Goal: Book appointment/travel/reservation

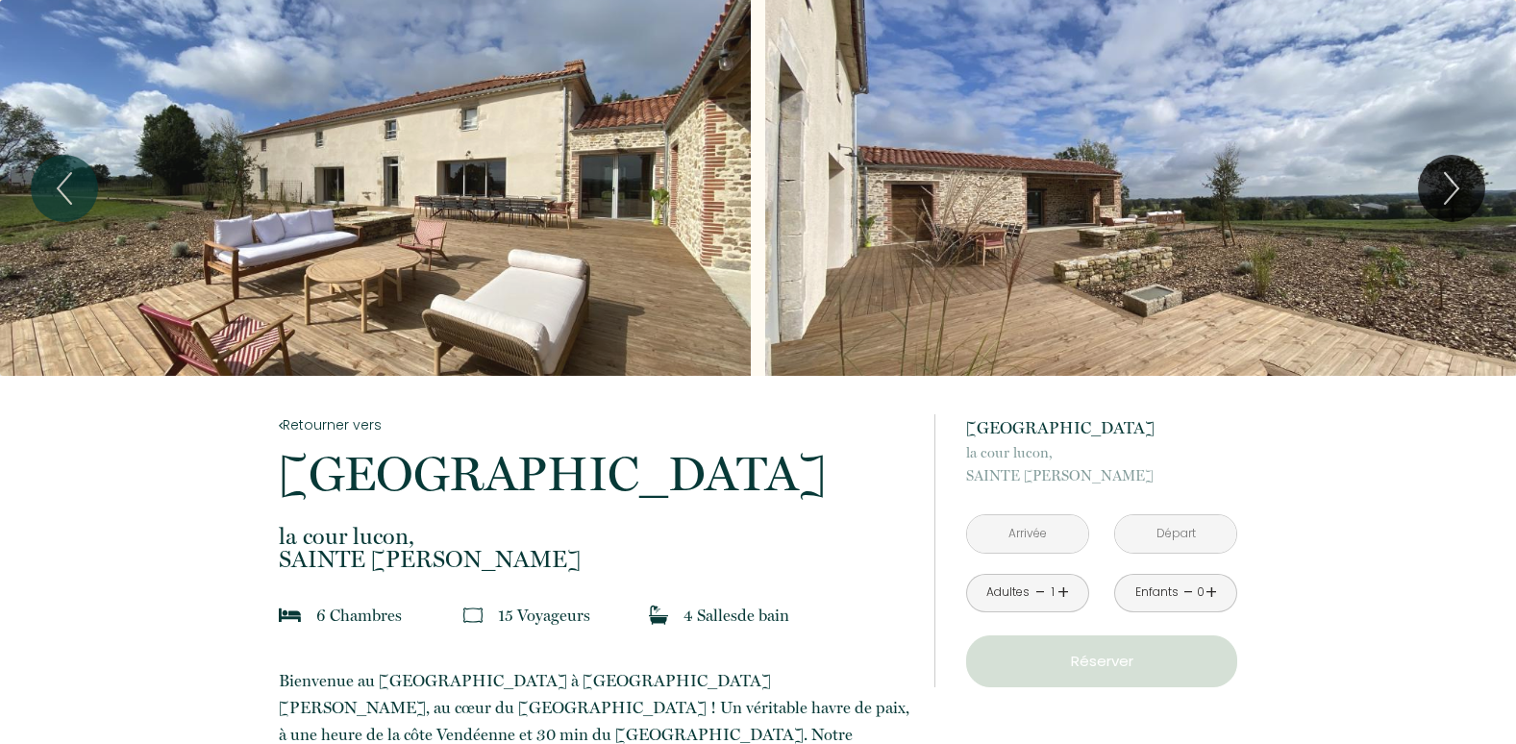
click at [1029, 533] on input "text" at bounding box center [1027, 533] width 121 height 37
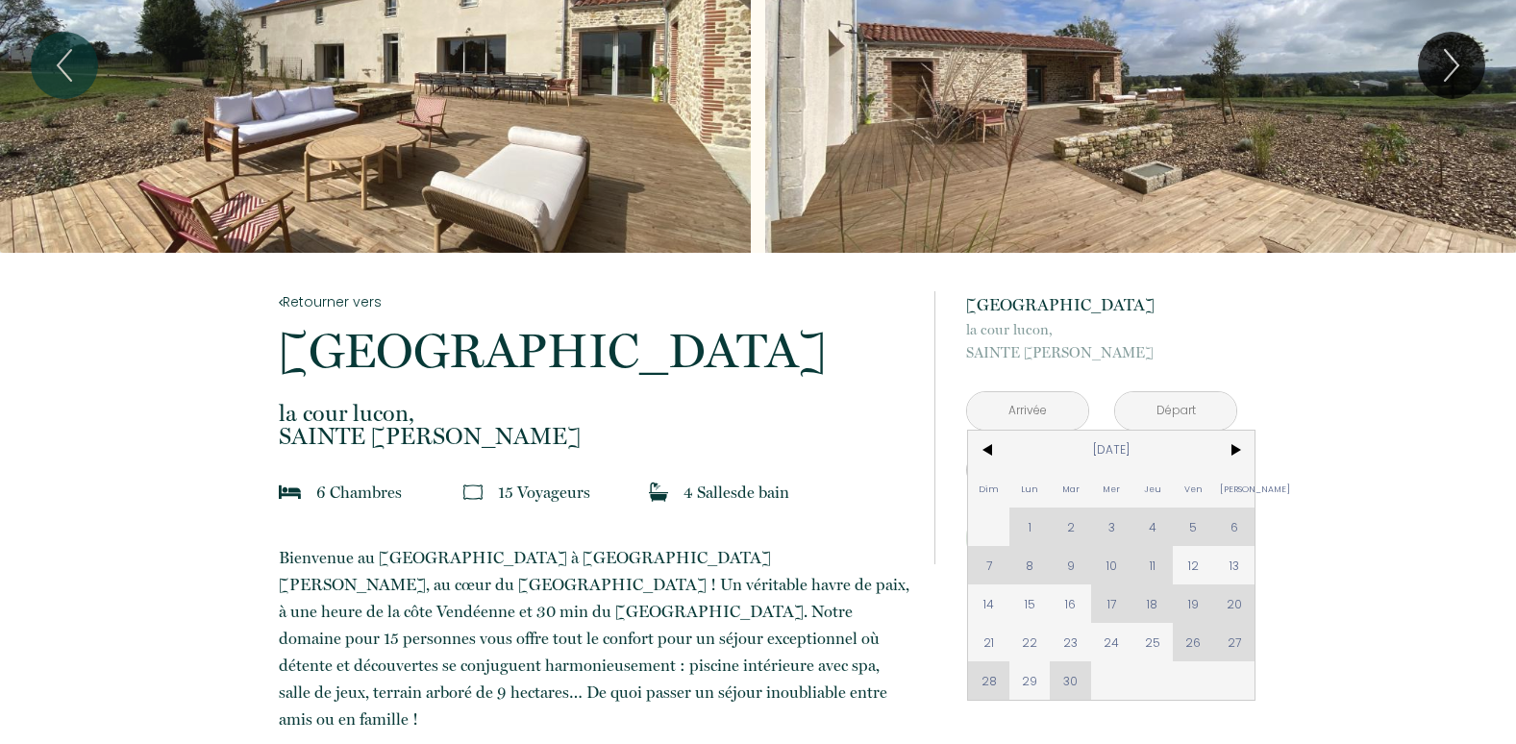
scroll to position [160, 0]
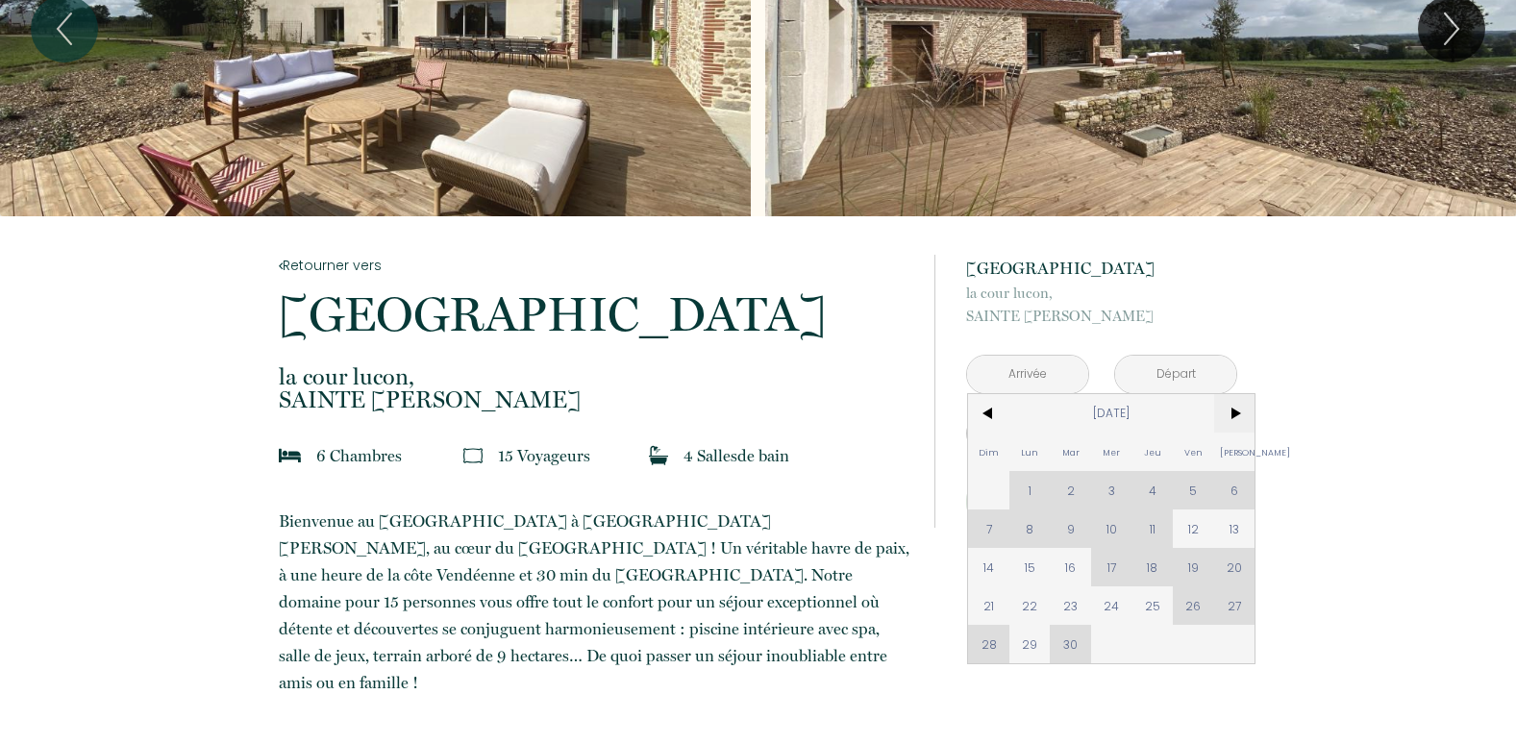
click at [1234, 406] on span ">" at bounding box center [1234, 413] width 41 height 38
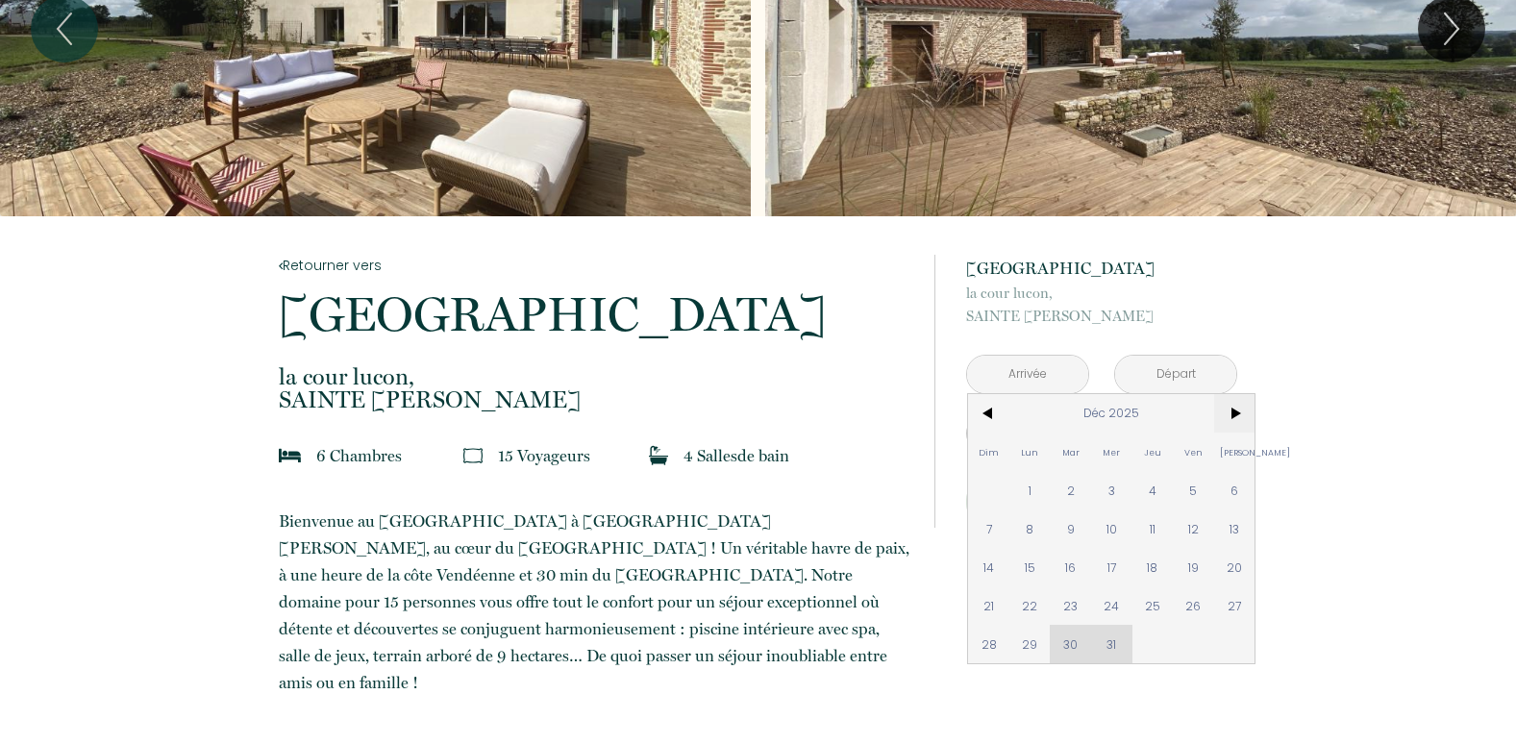
click at [1229, 407] on span ">" at bounding box center [1234, 413] width 41 height 38
click at [1231, 407] on span ">" at bounding box center [1234, 413] width 41 height 38
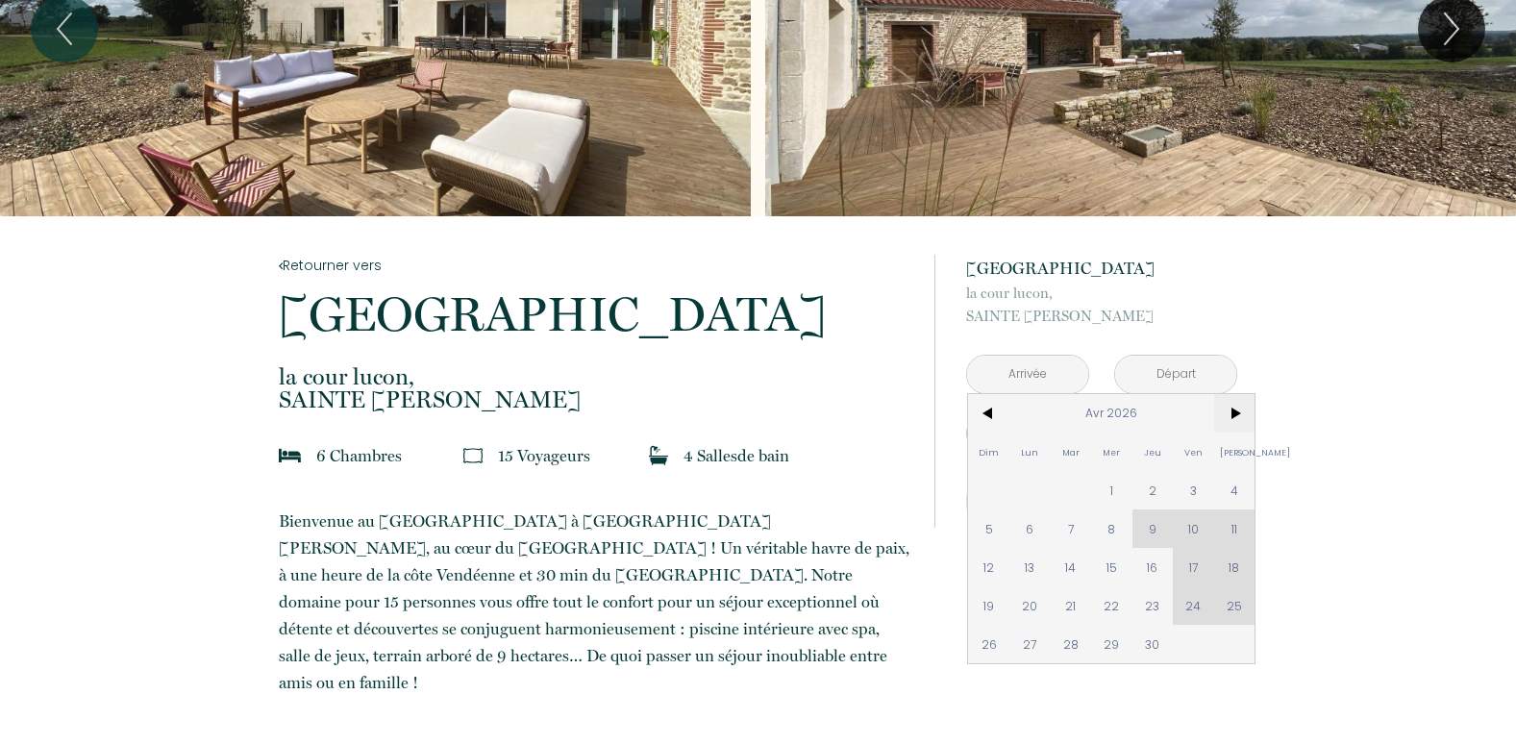
click at [1231, 407] on span ">" at bounding box center [1234, 413] width 41 height 38
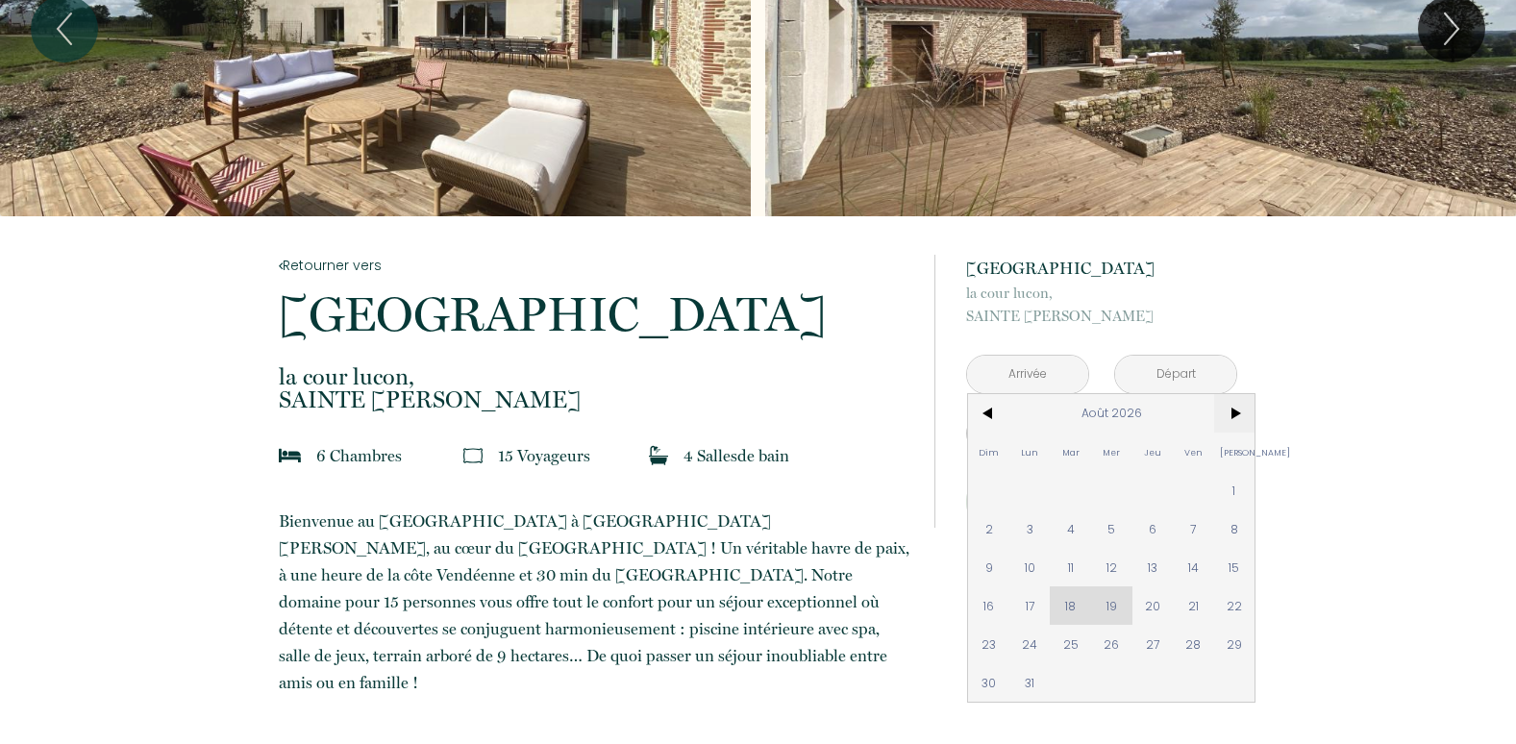
click at [1239, 409] on span ">" at bounding box center [1234, 413] width 41 height 38
click at [990, 412] on span "<" at bounding box center [988, 413] width 41 height 38
click at [1191, 607] on span "25" at bounding box center [1193, 605] width 41 height 38
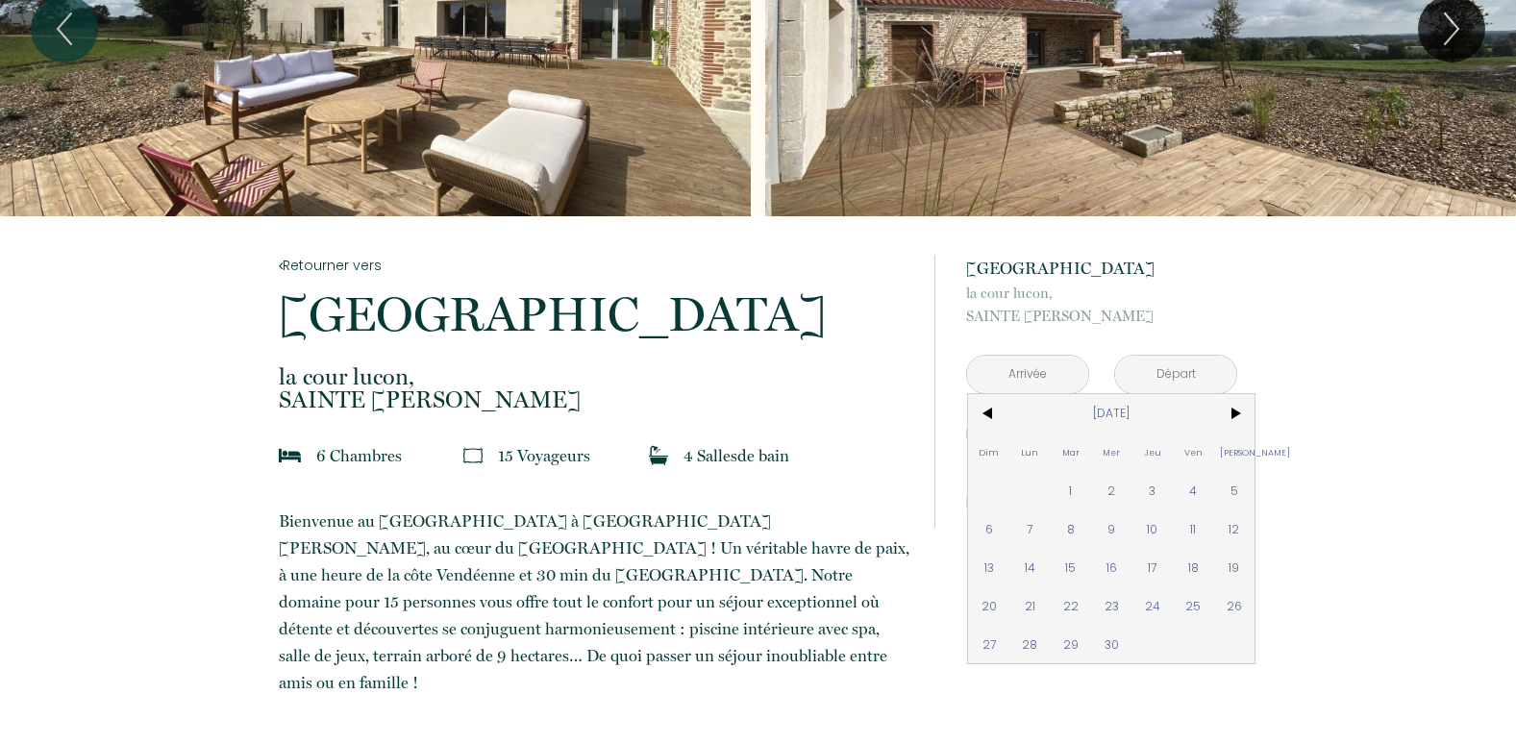
type input "[DATE]"
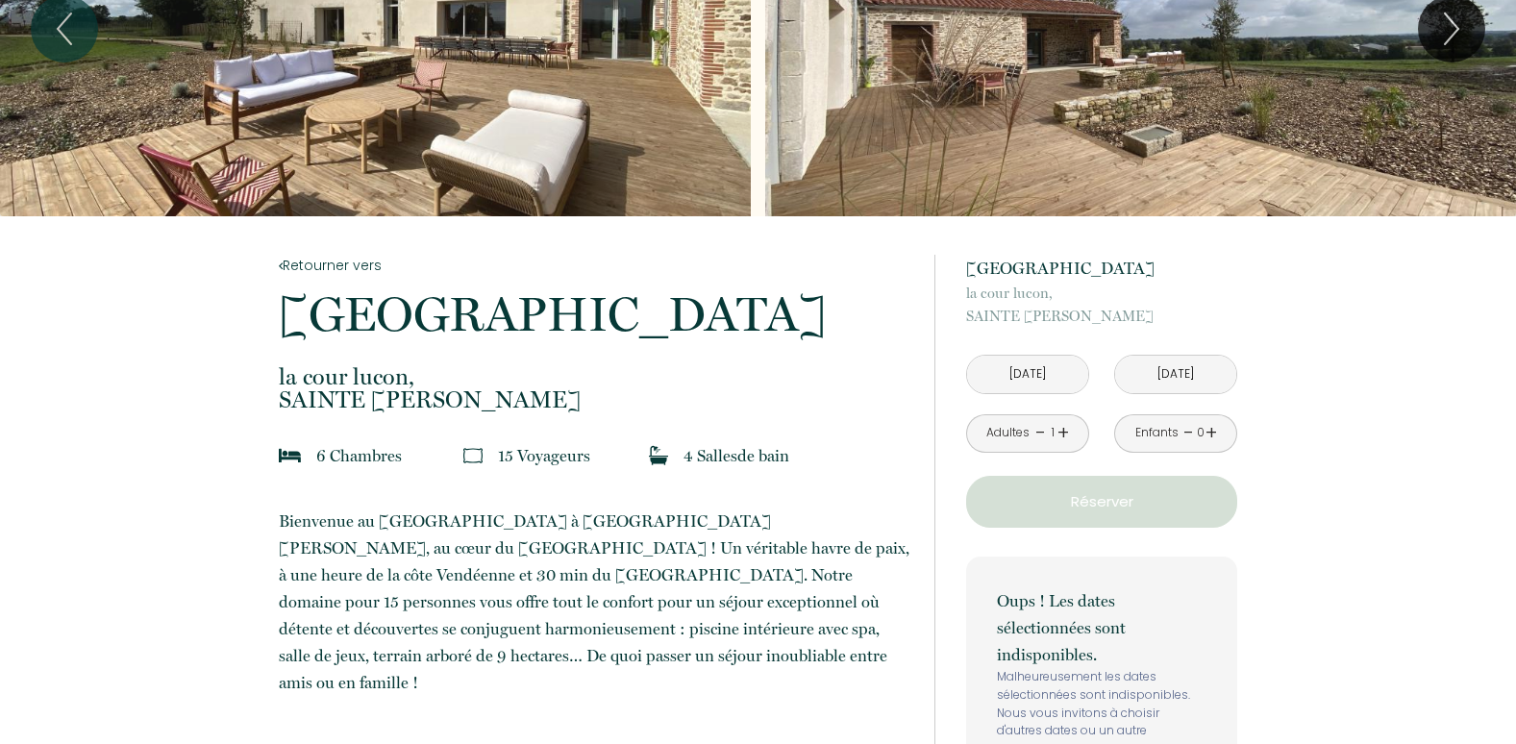
click at [1174, 374] on input "[DATE]" at bounding box center [1175, 374] width 121 height 37
click at [1161, 365] on input "[DATE]" at bounding box center [1175, 374] width 121 height 37
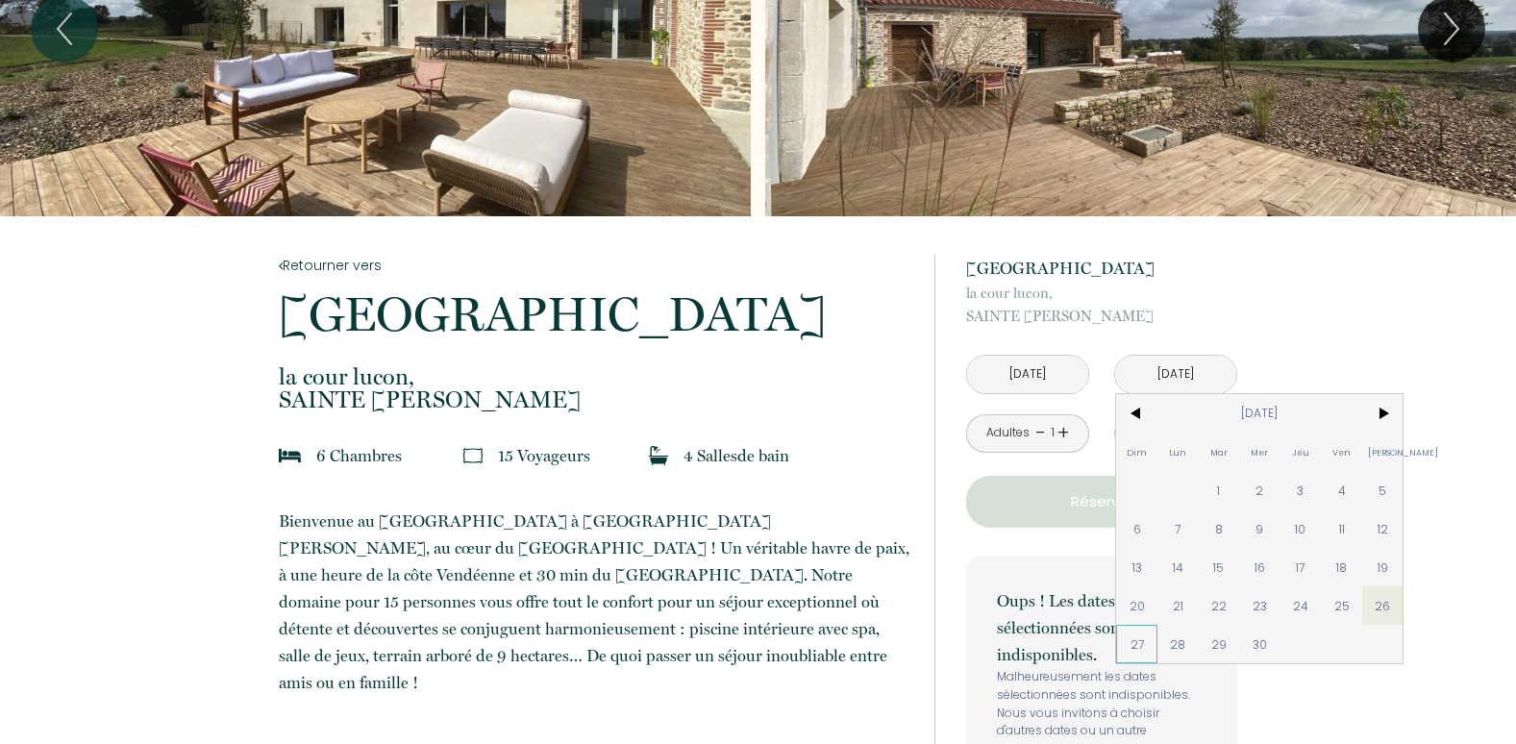
click at [1132, 646] on span "27" at bounding box center [1136, 644] width 41 height 38
type input "[DATE]"
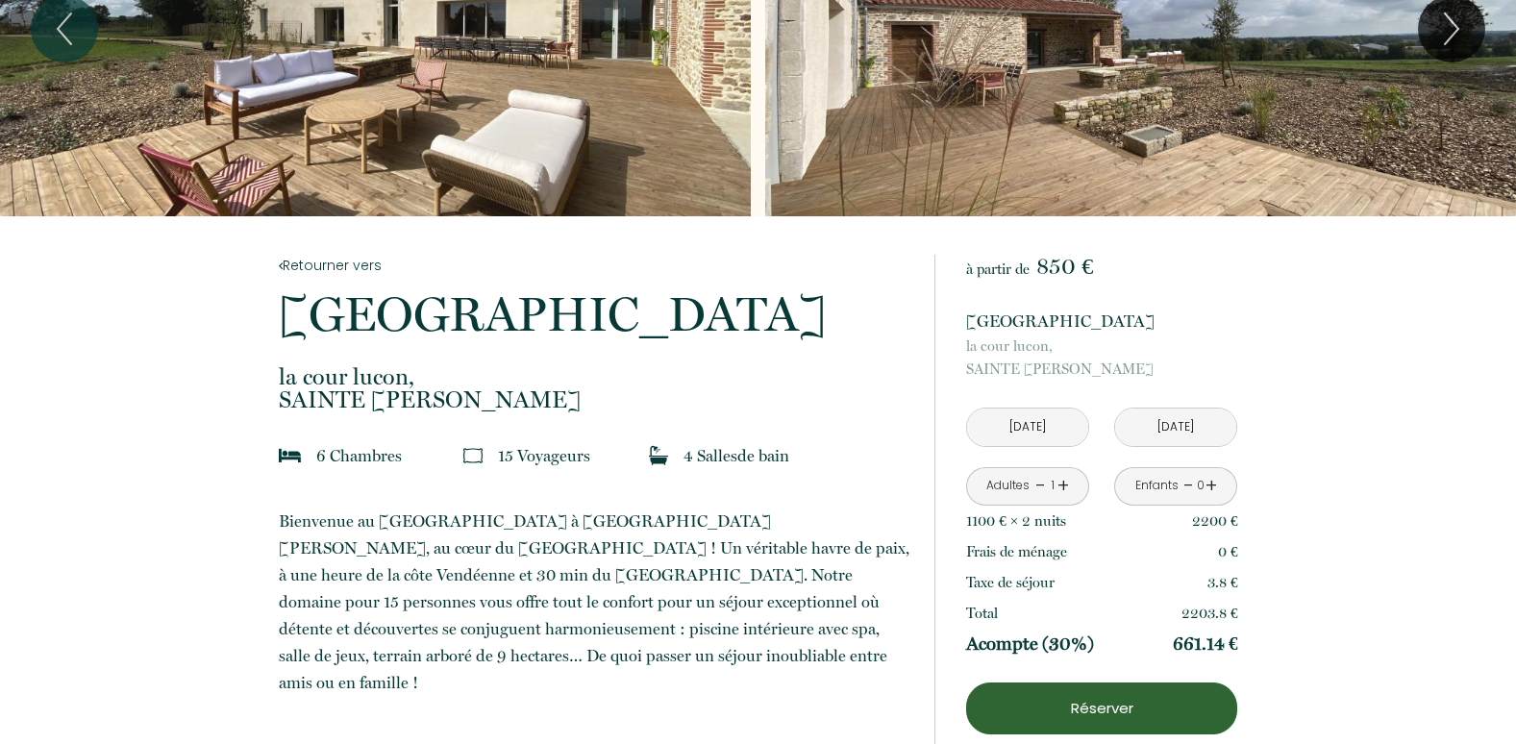
click at [1062, 483] on link "+" at bounding box center [1063, 486] width 12 height 30
click at [1061, 483] on link "+" at bounding box center [1063, 486] width 12 height 30
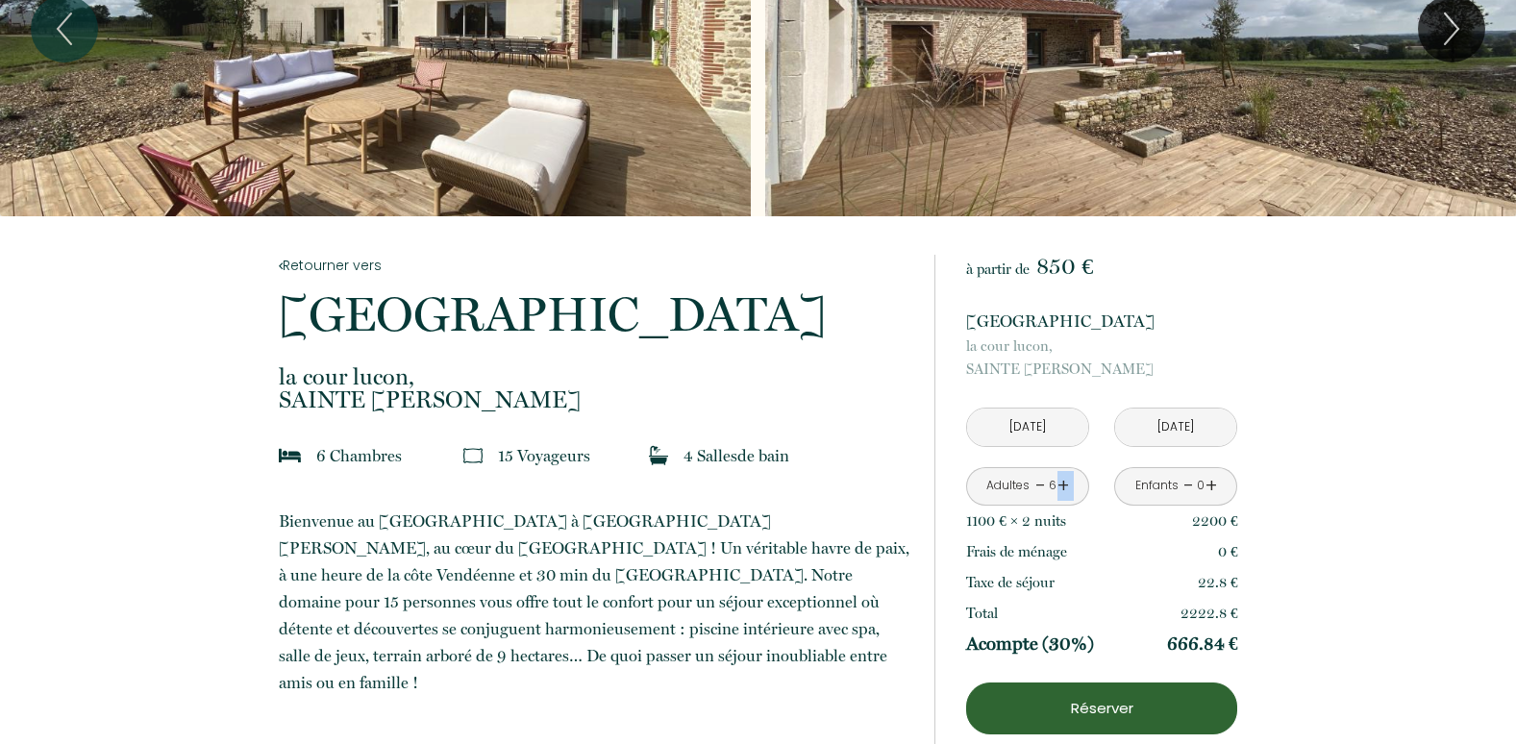
click at [1061, 483] on link "+" at bounding box center [1063, 486] width 12 height 30
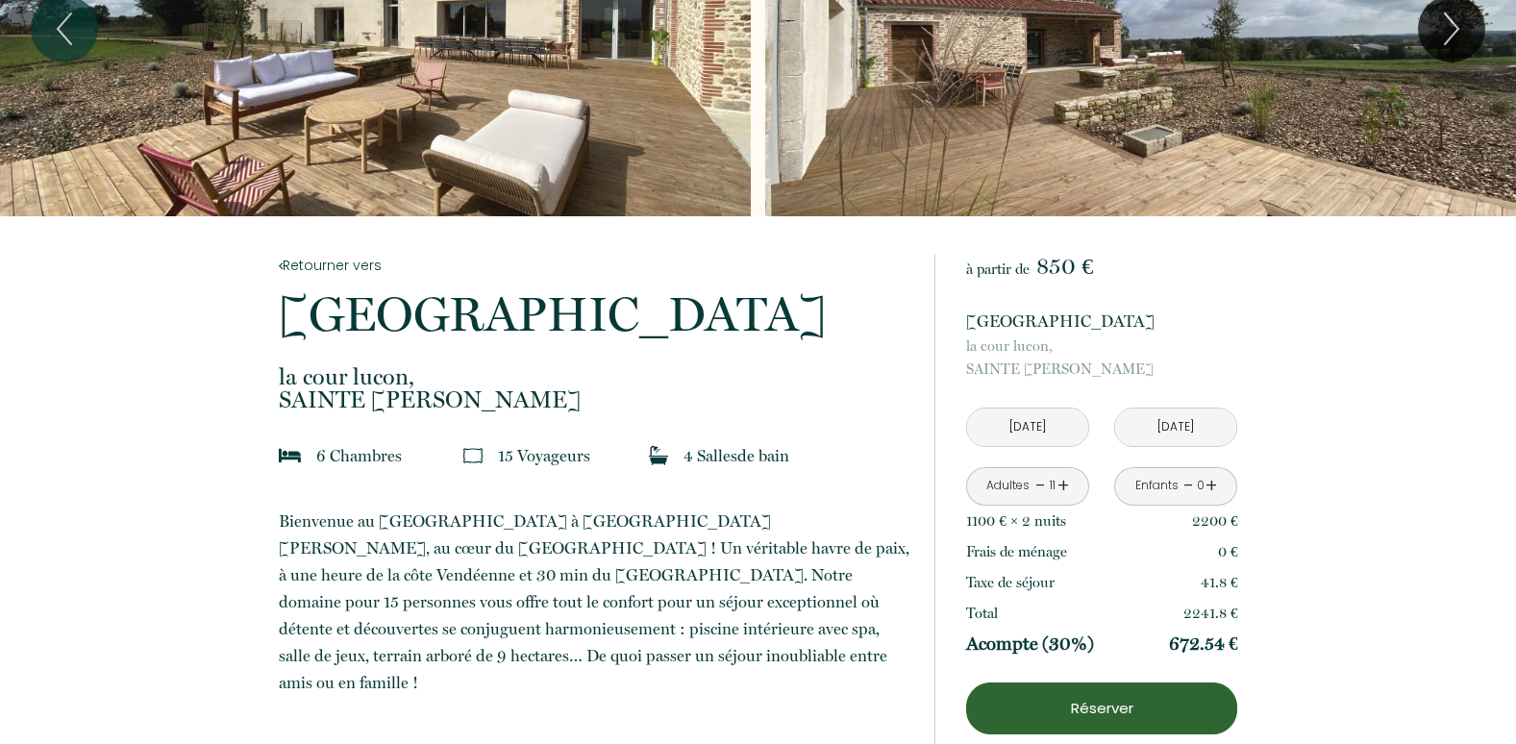
click at [1061, 483] on link "+" at bounding box center [1063, 486] width 12 height 30
click at [1211, 484] on link "+" at bounding box center [1211, 486] width 12 height 30
click at [1041, 430] on input "[DATE]" at bounding box center [1027, 427] width 121 height 37
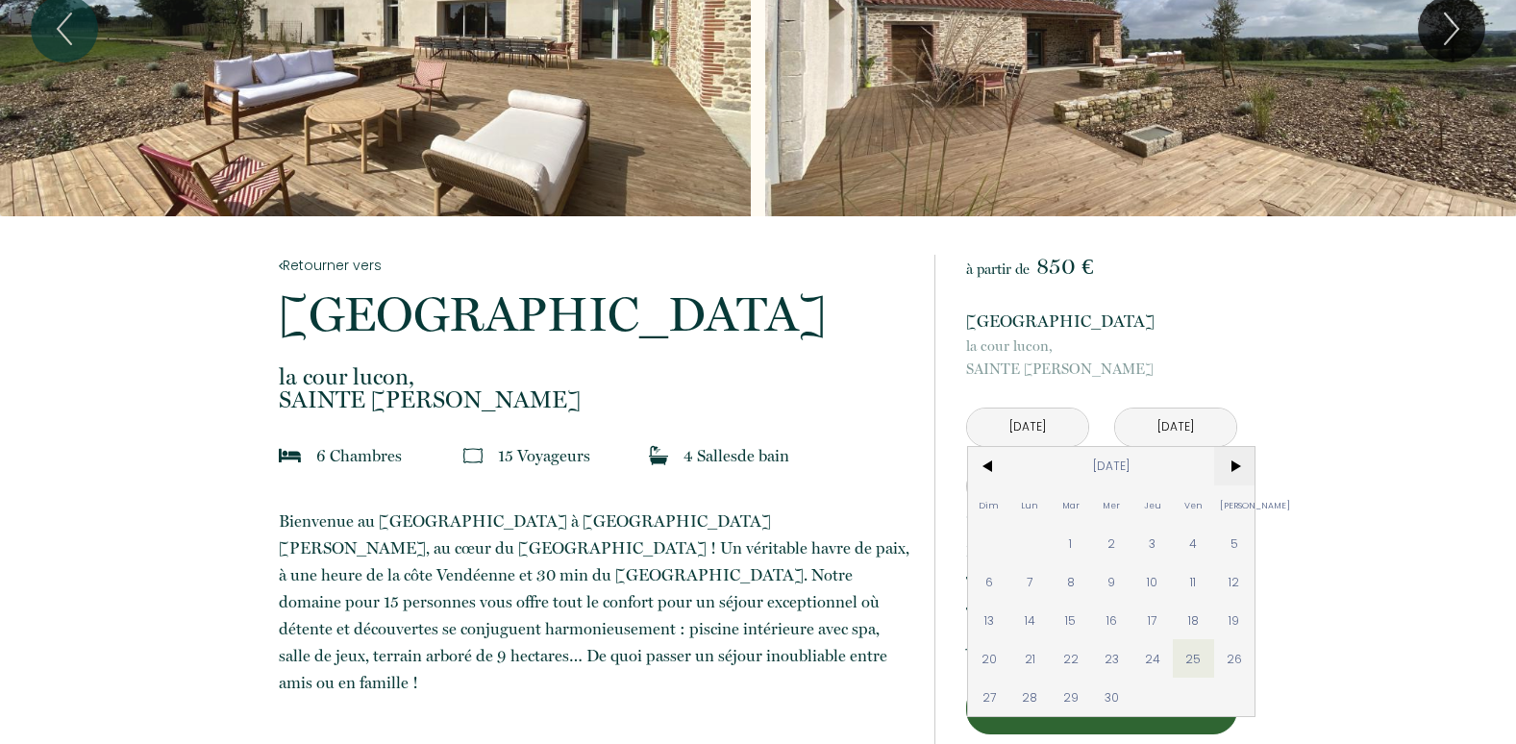
click at [1232, 464] on span ">" at bounding box center [1234, 466] width 41 height 38
click at [1193, 580] on span "9" at bounding box center [1193, 581] width 41 height 38
type input "[DATE]"
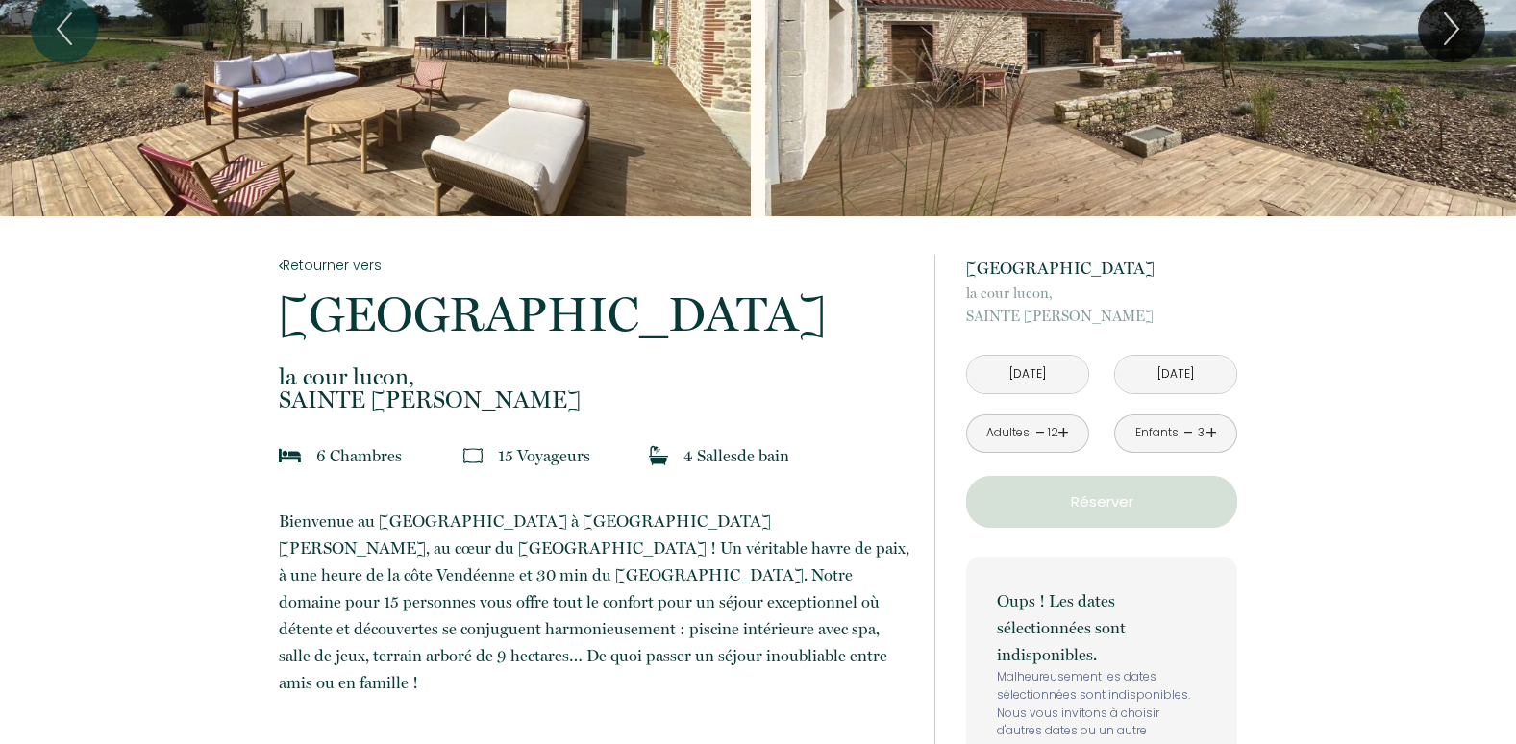
click at [1181, 375] on input "[DATE]" at bounding box center [1175, 374] width 121 height 37
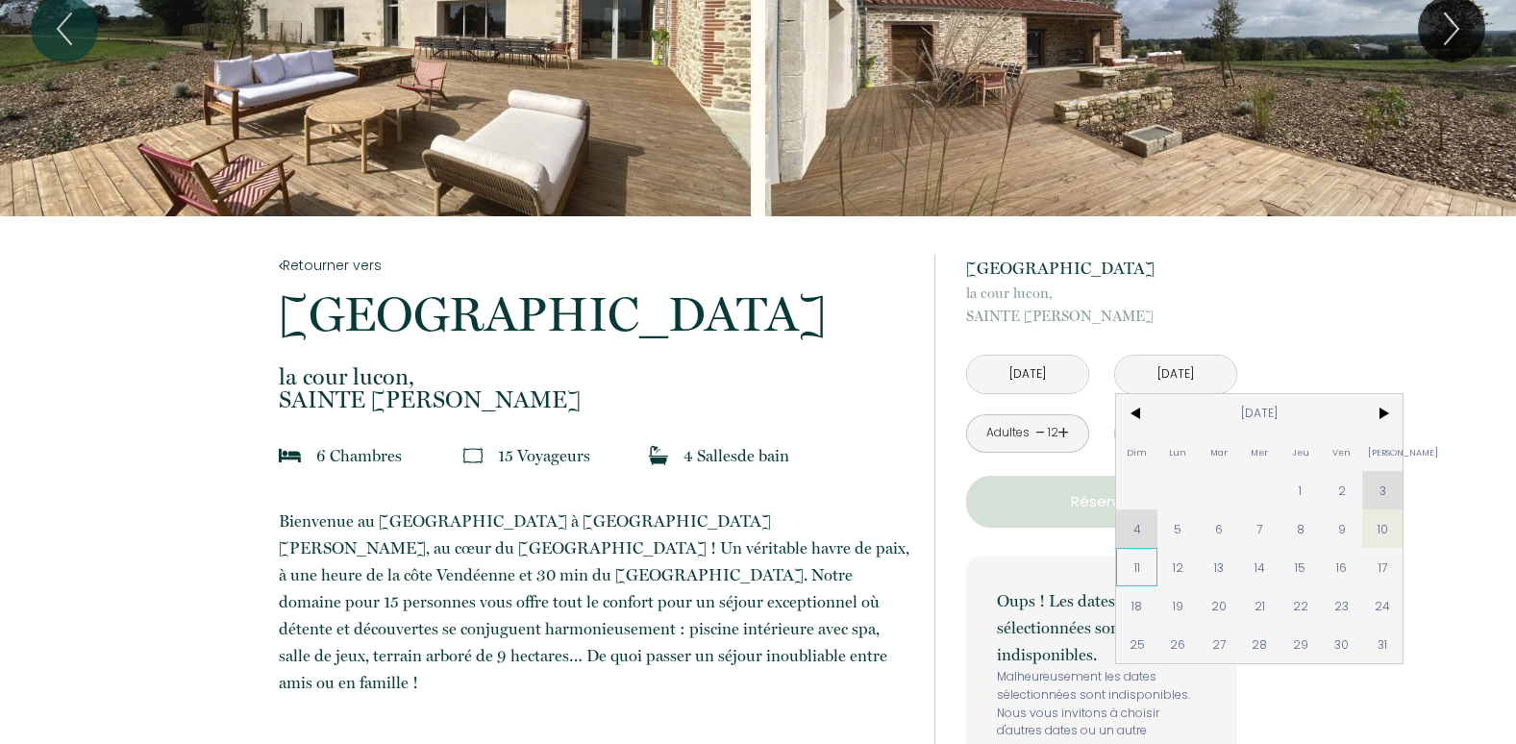
click at [1139, 566] on span "11" at bounding box center [1136, 567] width 41 height 38
type input "[DATE]"
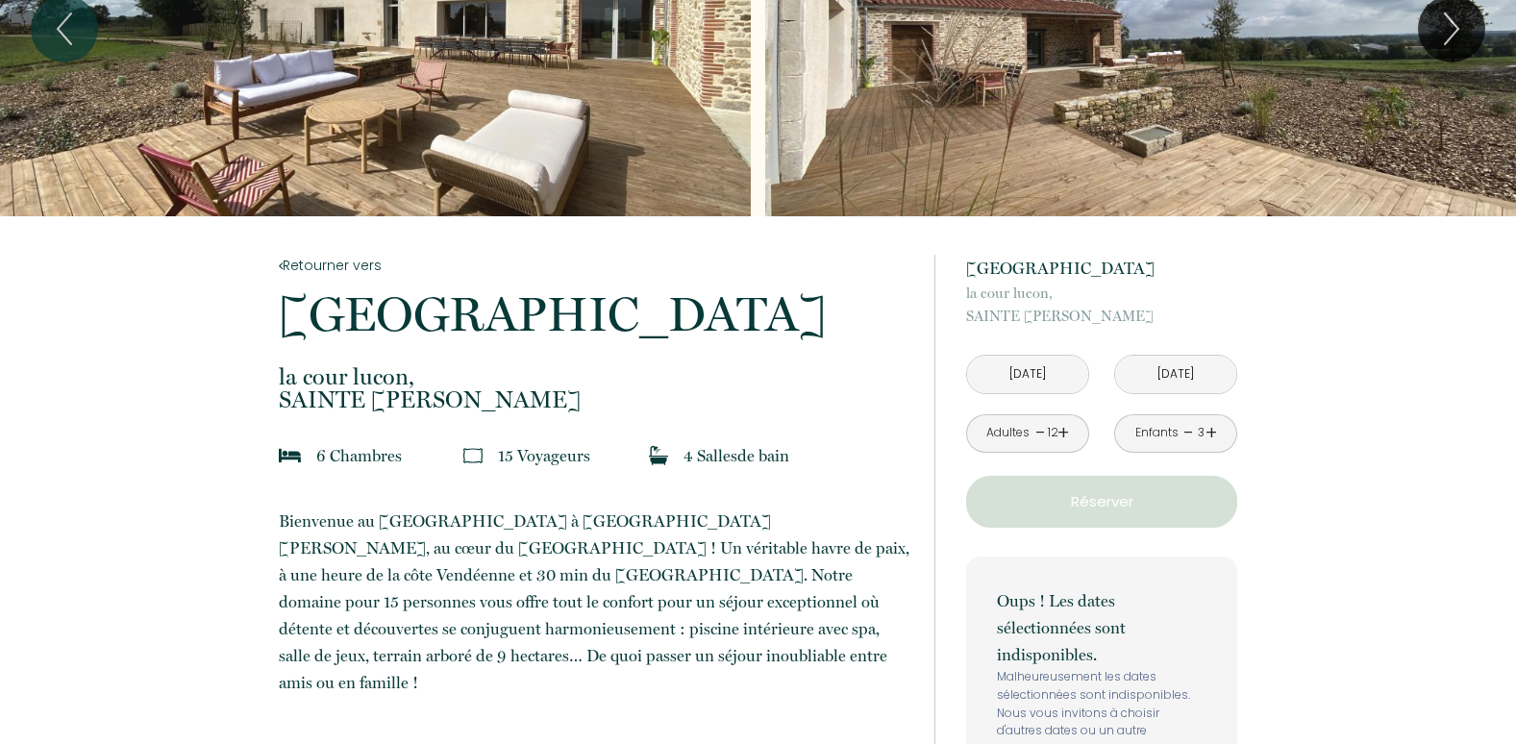
click at [1018, 378] on input "[DATE]" at bounding box center [1027, 374] width 121 height 37
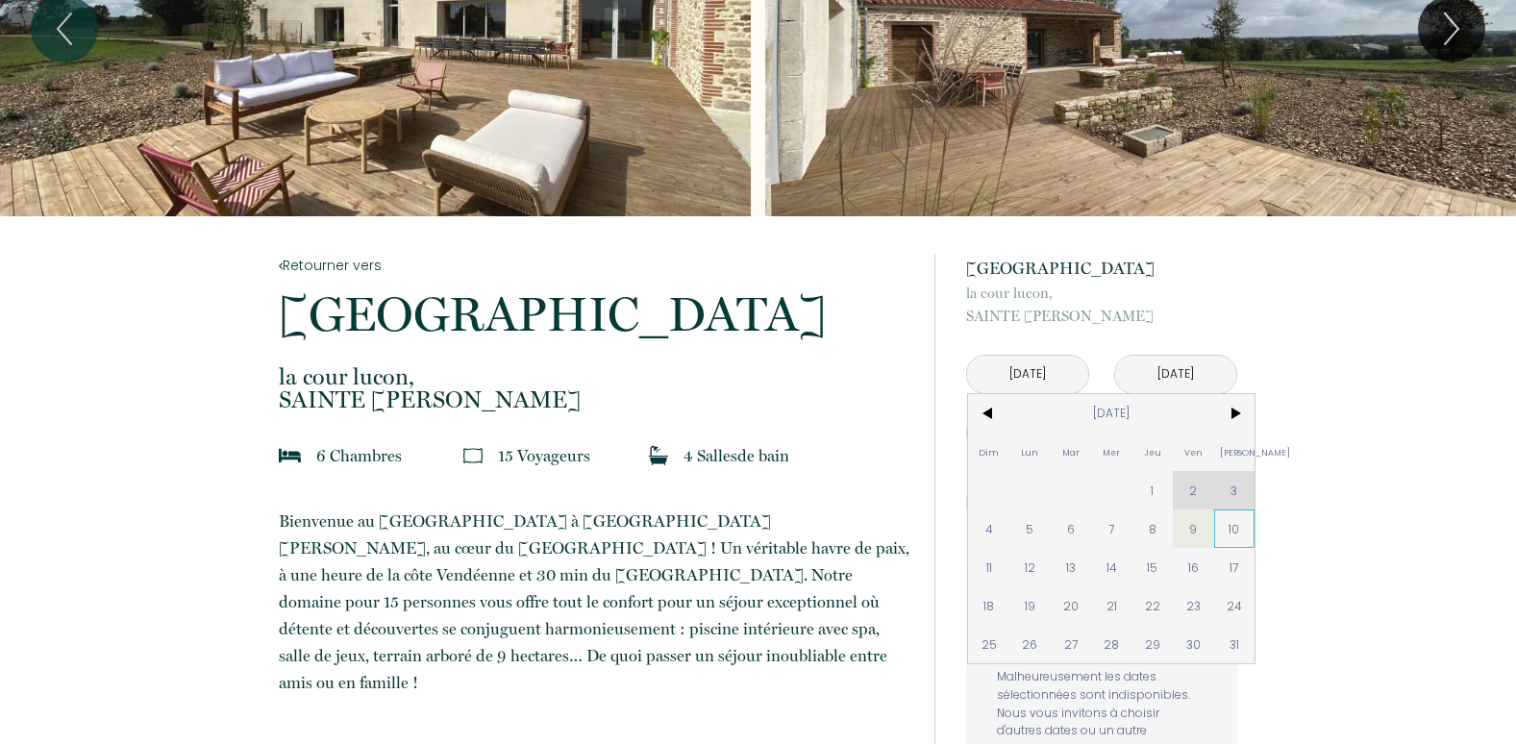
click at [1232, 526] on span "10" at bounding box center [1234, 528] width 41 height 38
type input "[DATE]"
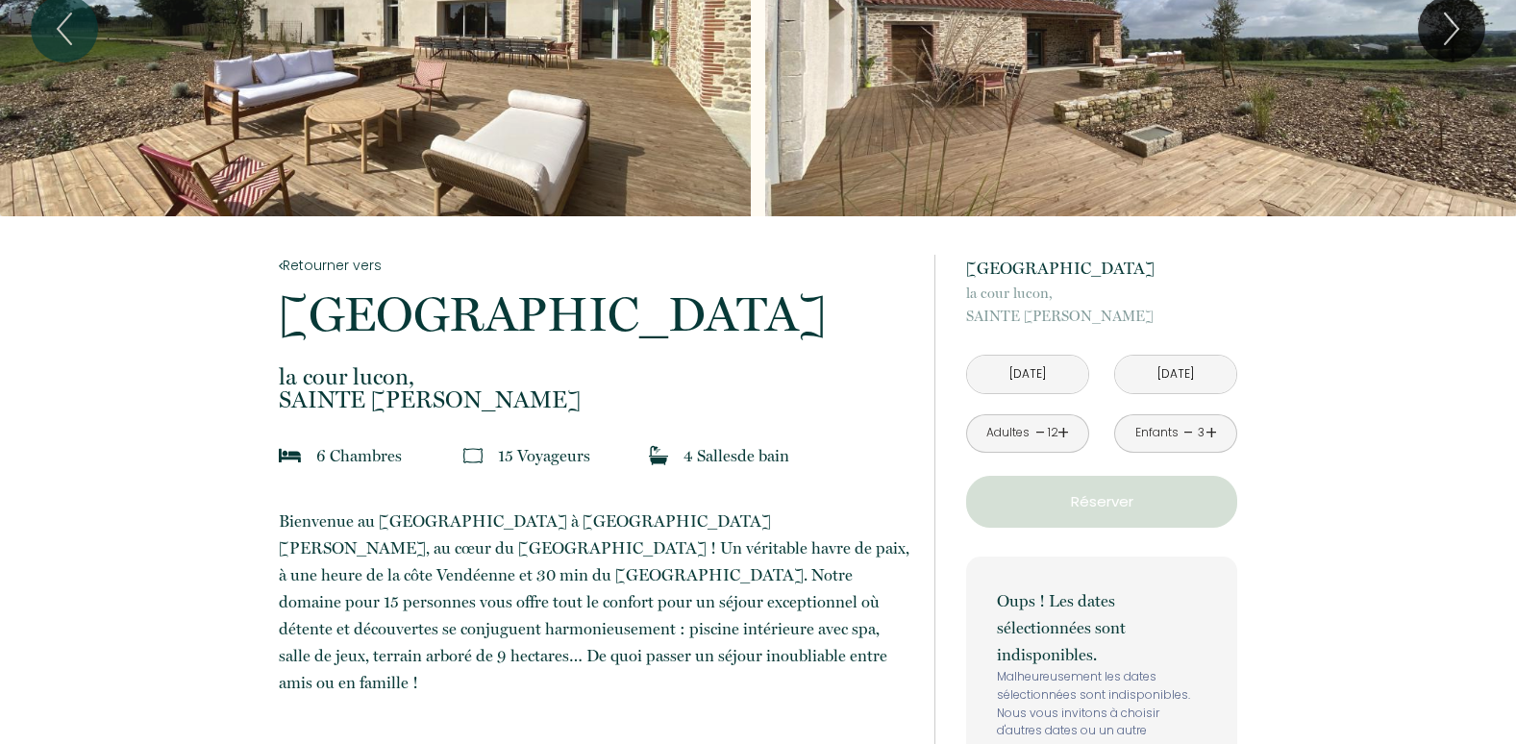
click at [1174, 373] on input "[DATE]" at bounding box center [1175, 374] width 121 height 37
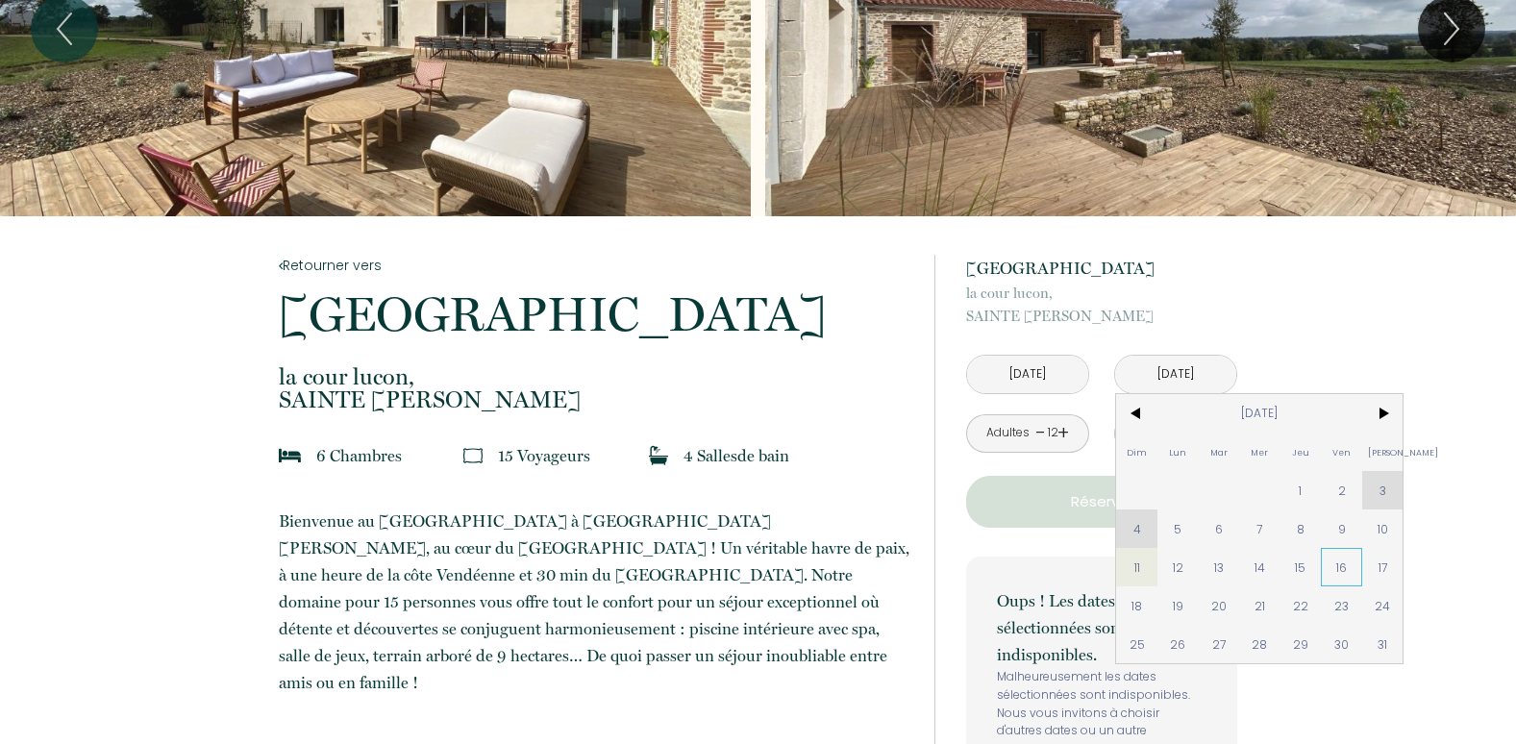
click at [1337, 562] on span "16" at bounding box center [1341, 567] width 41 height 38
type input "[DATE]"
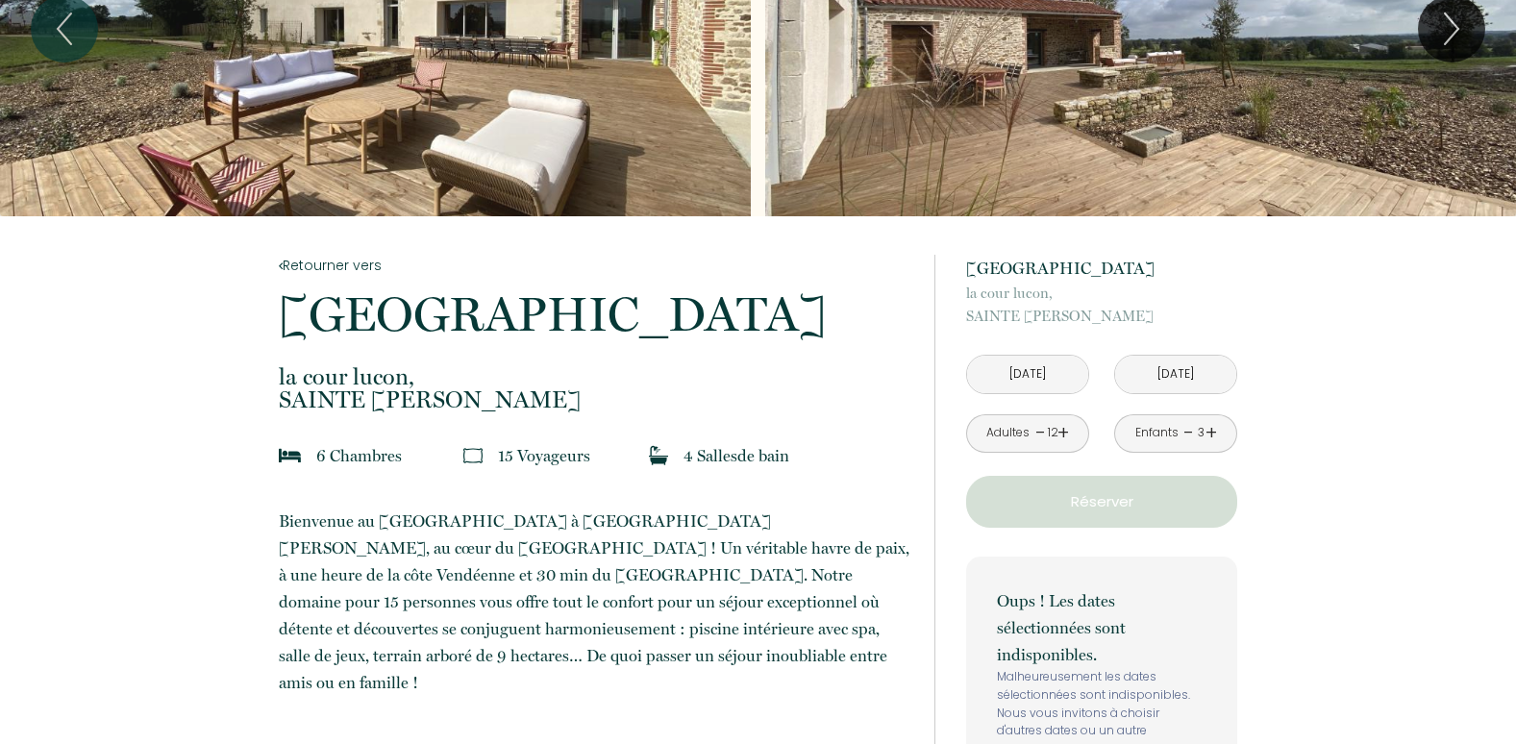
click at [1030, 377] on input "[DATE]" at bounding box center [1027, 374] width 121 height 37
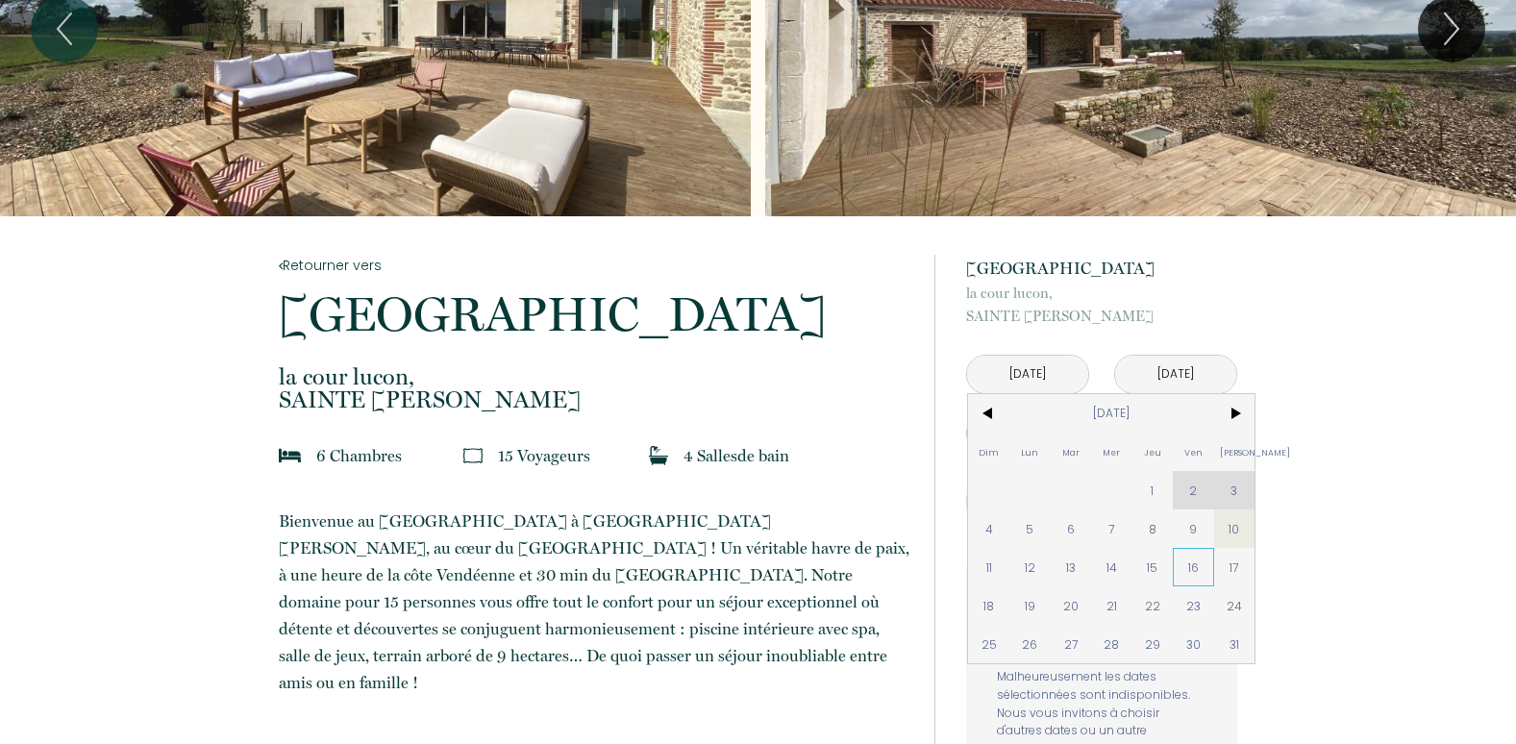
click at [1186, 555] on span "16" at bounding box center [1193, 567] width 41 height 38
type input "[DATE]"
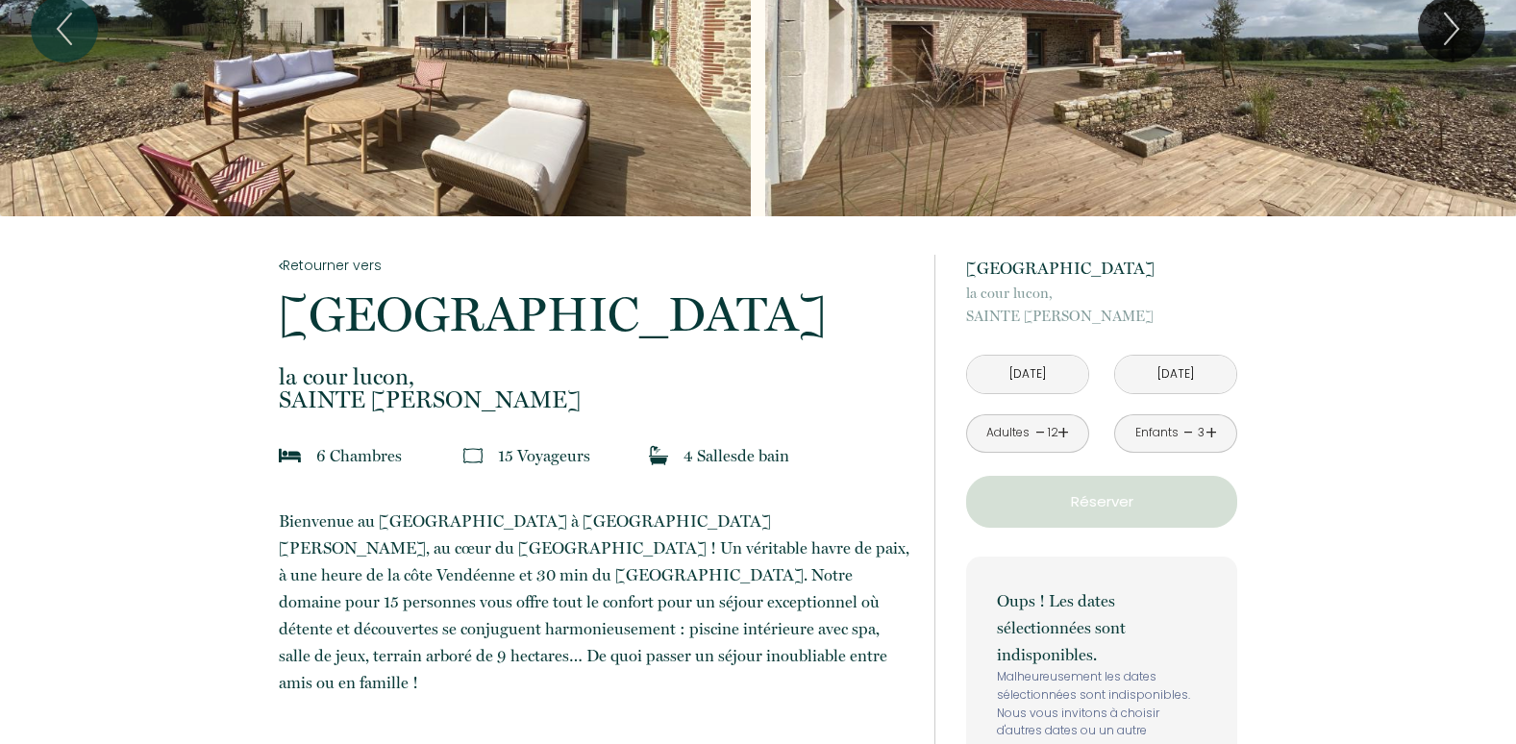
click at [1032, 369] on input "[DATE]" at bounding box center [1027, 374] width 121 height 37
click at [1166, 373] on input "[DATE]" at bounding box center [1175, 374] width 121 height 37
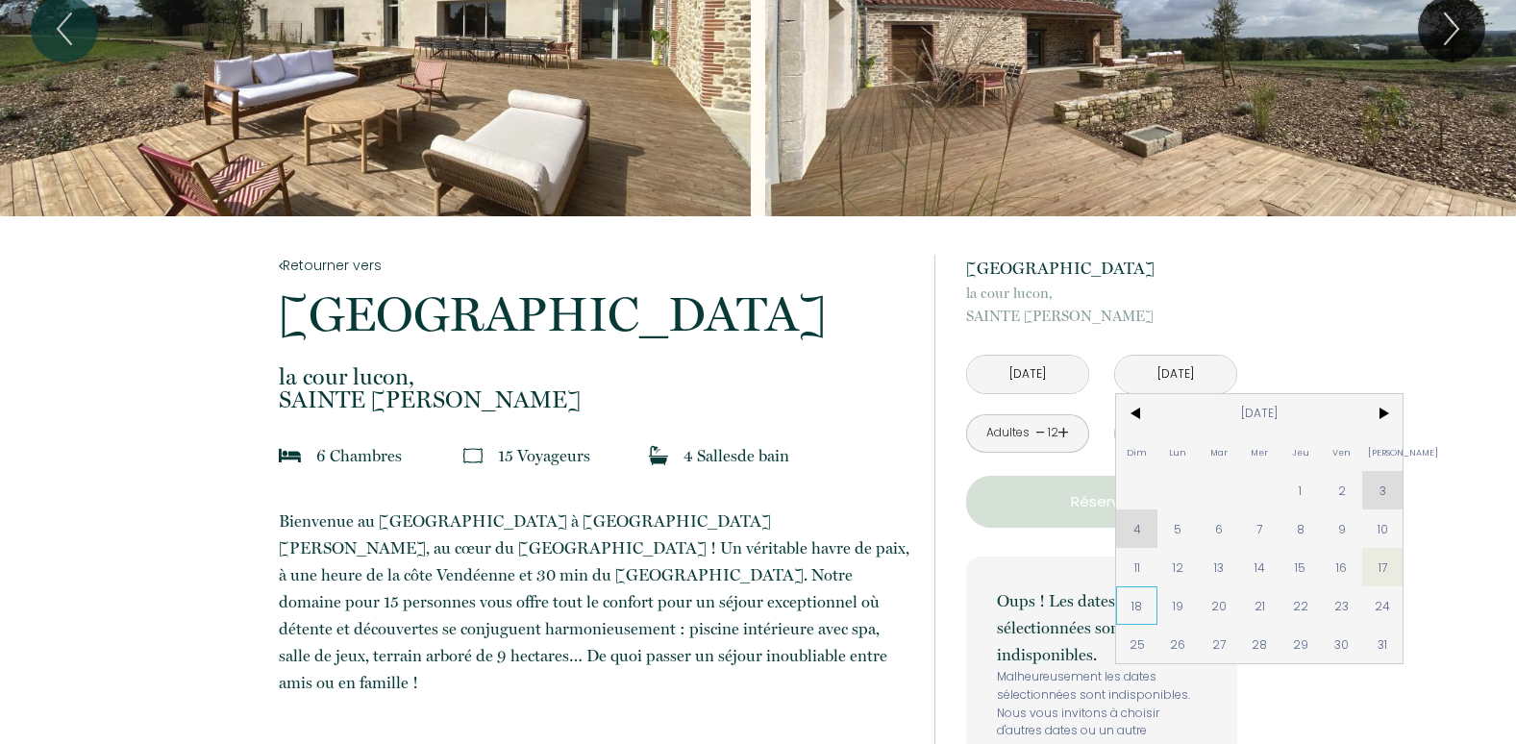
click at [1134, 603] on span "18" at bounding box center [1136, 605] width 41 height 38
type input "[DATE]"
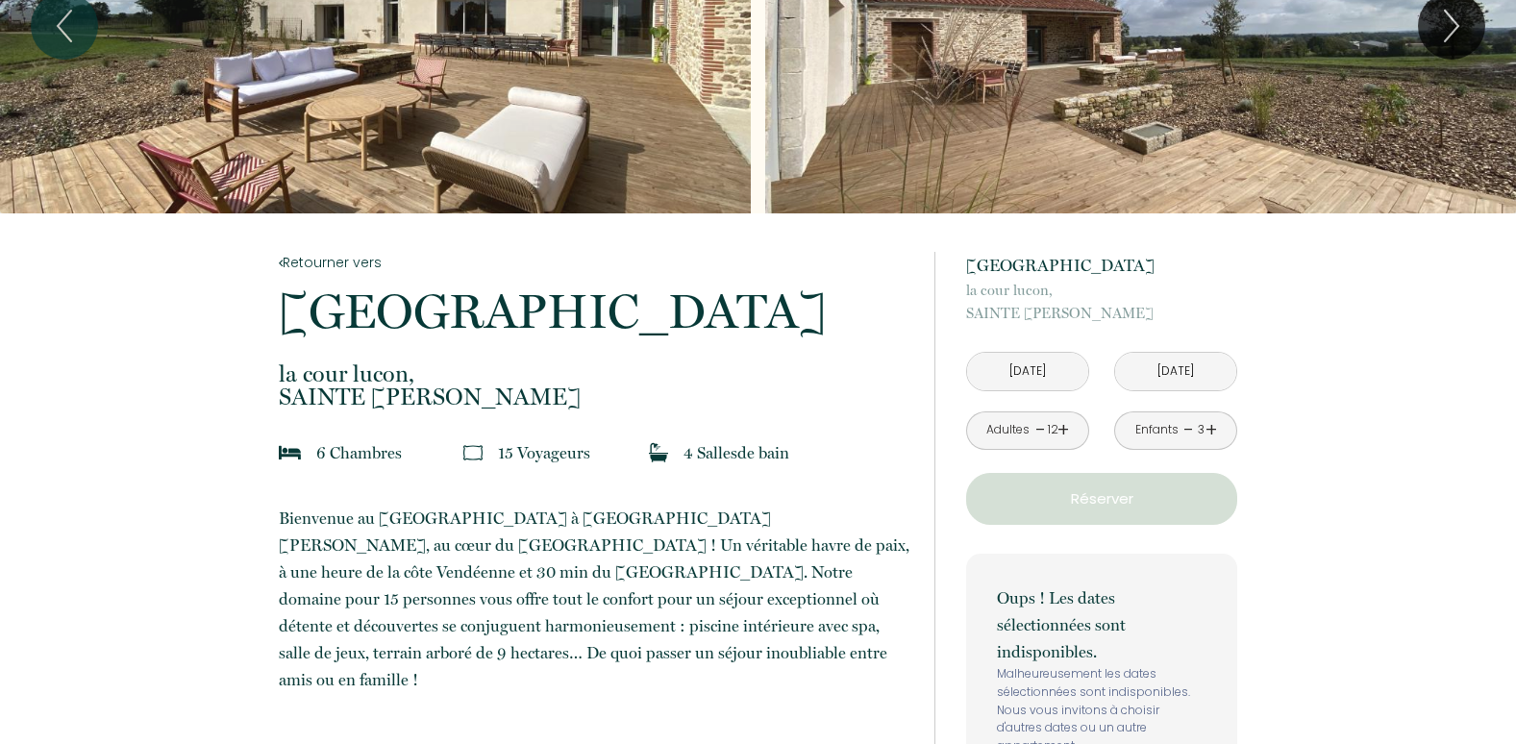
scroll to position [123, 0]
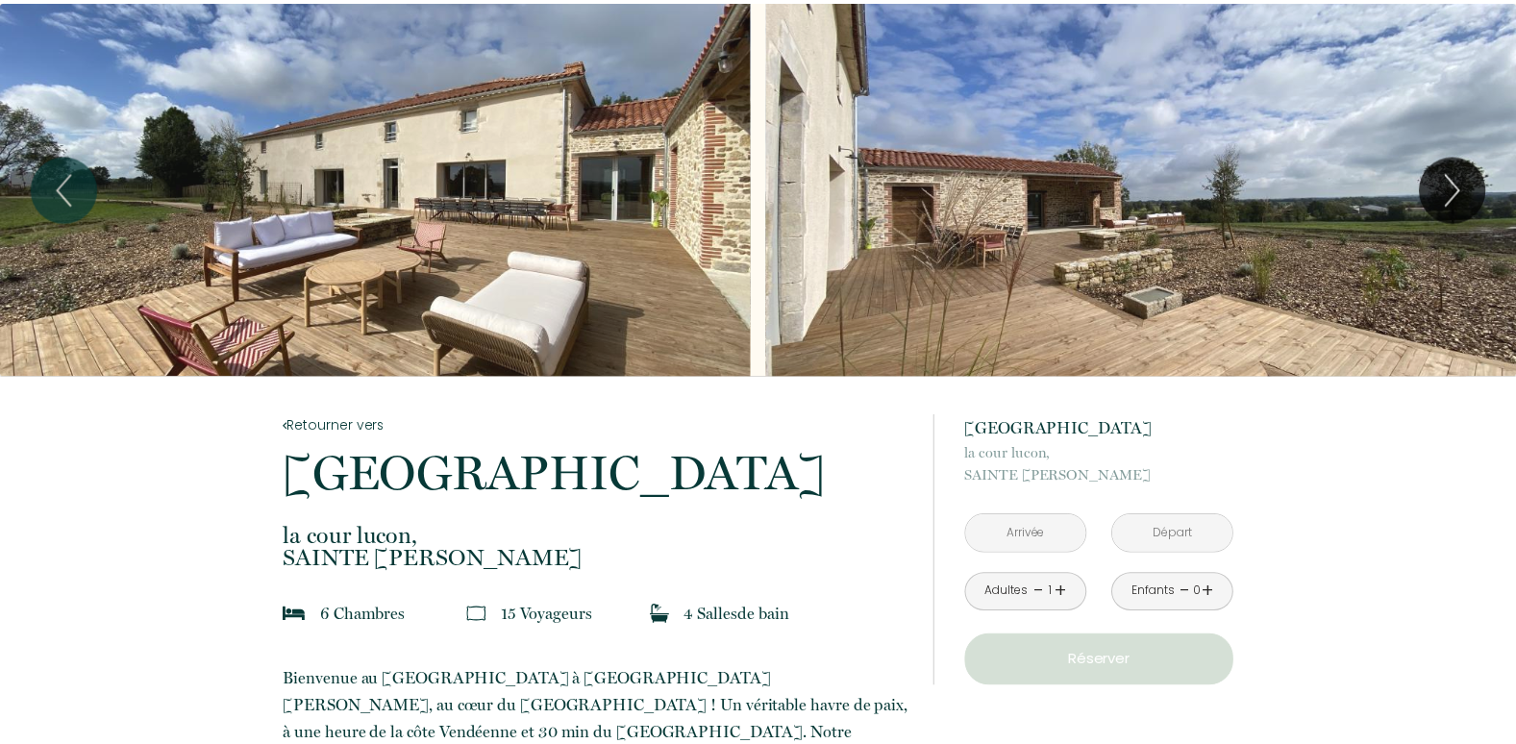
scroll to position [123, 0]
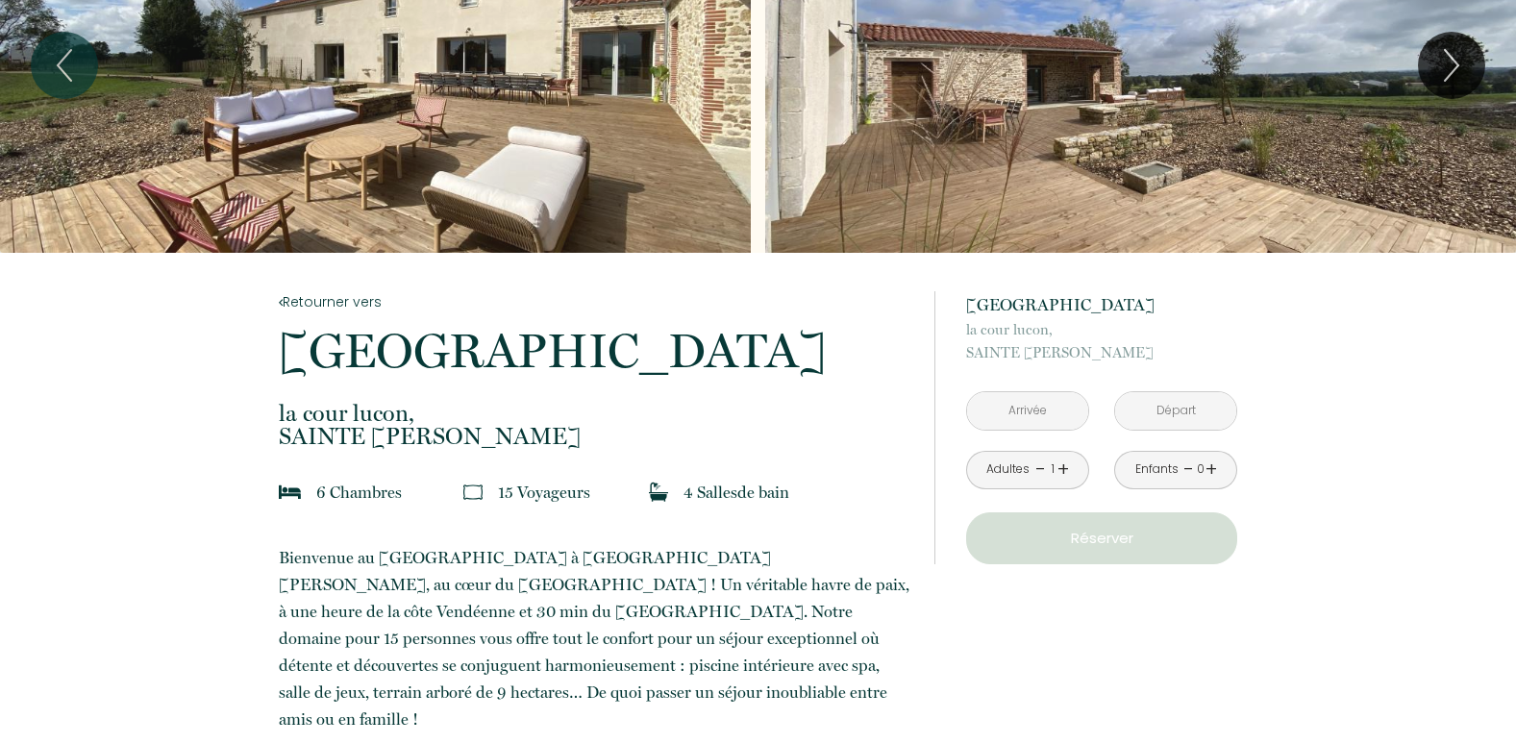
click at [1030, 408] on input "text" at bounding box center [1027, 410] width 121 height 37
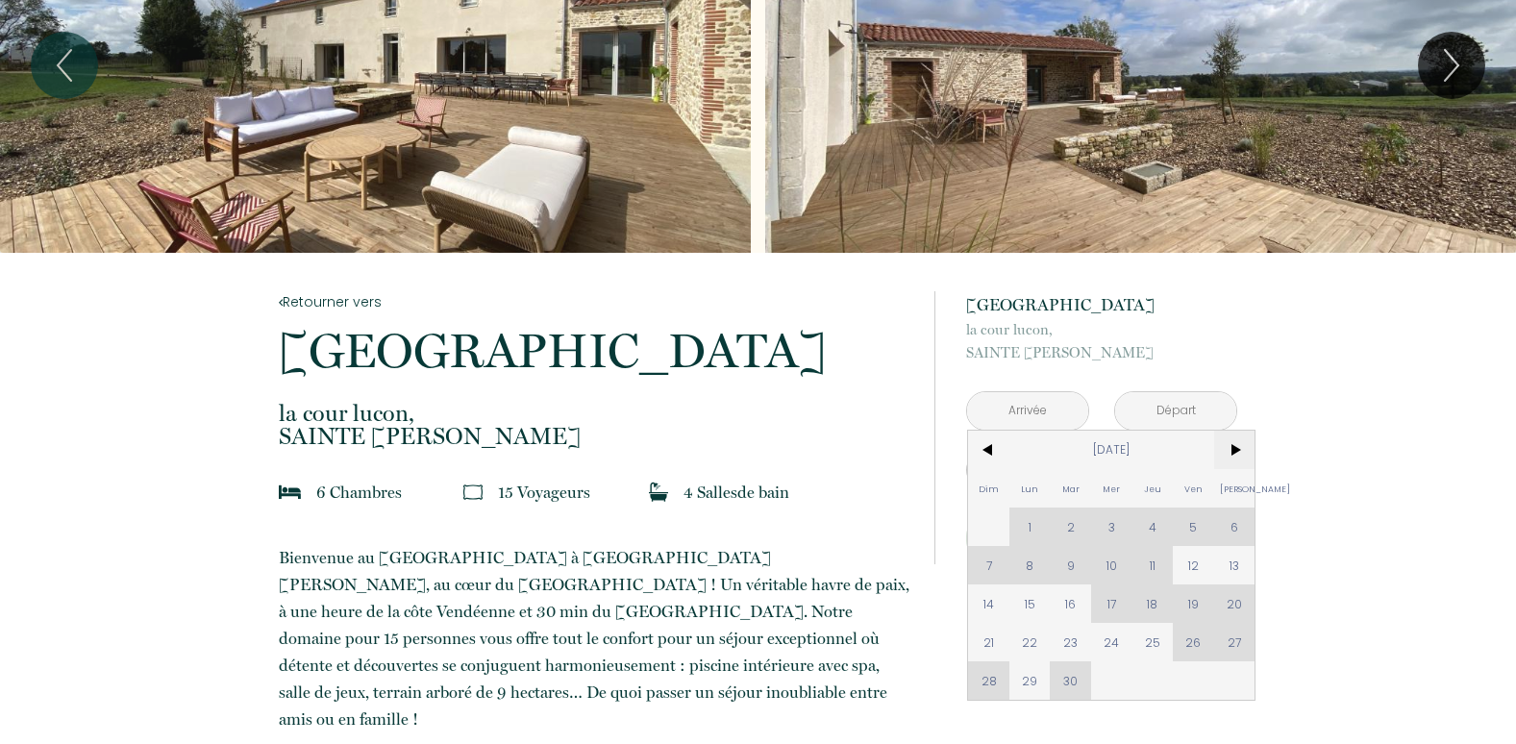
click at [1233, 439] on span ">" at bounding box center [1234, 450] width 41 height 38
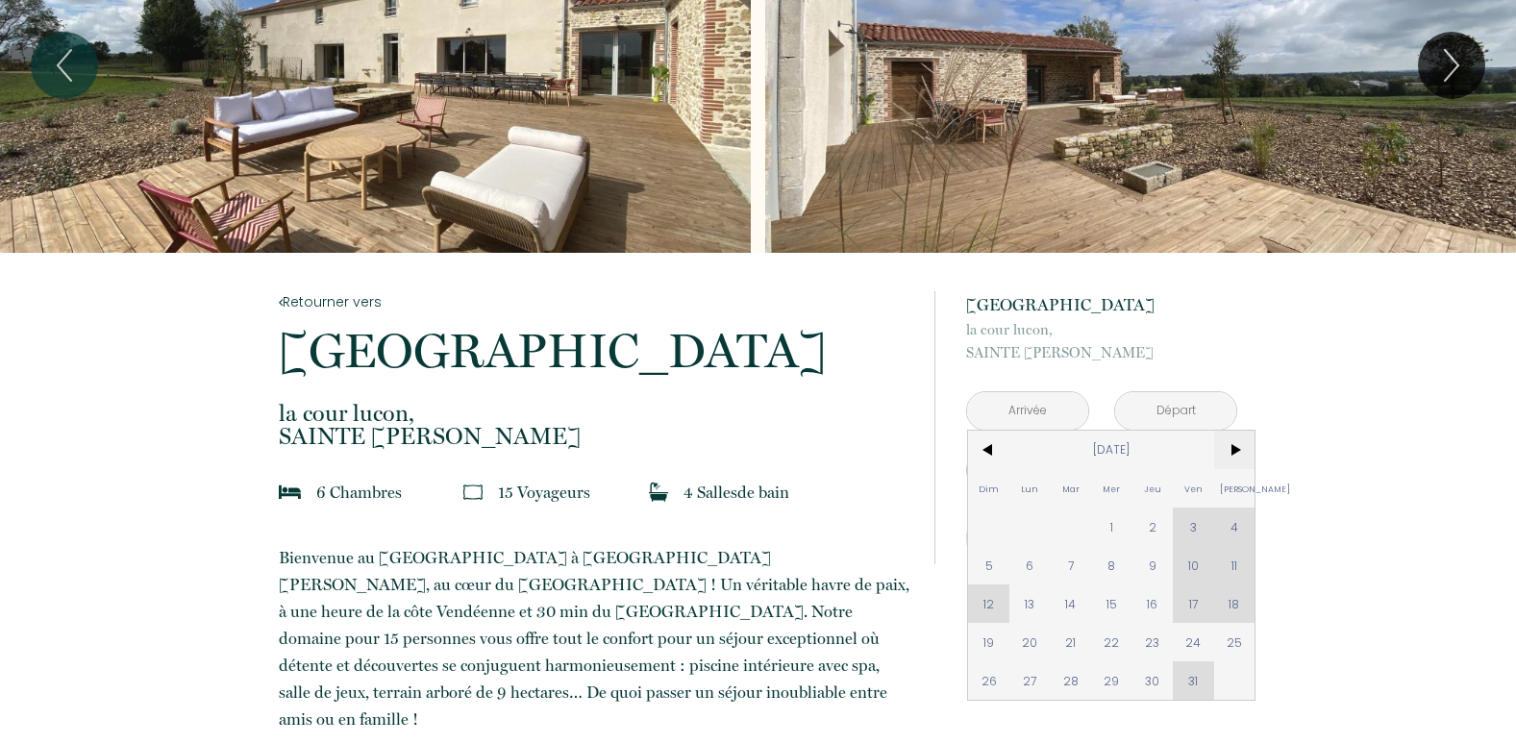
click at [1233, 439] on span ">" at bounding box center [1234, 450] width 41 height 38
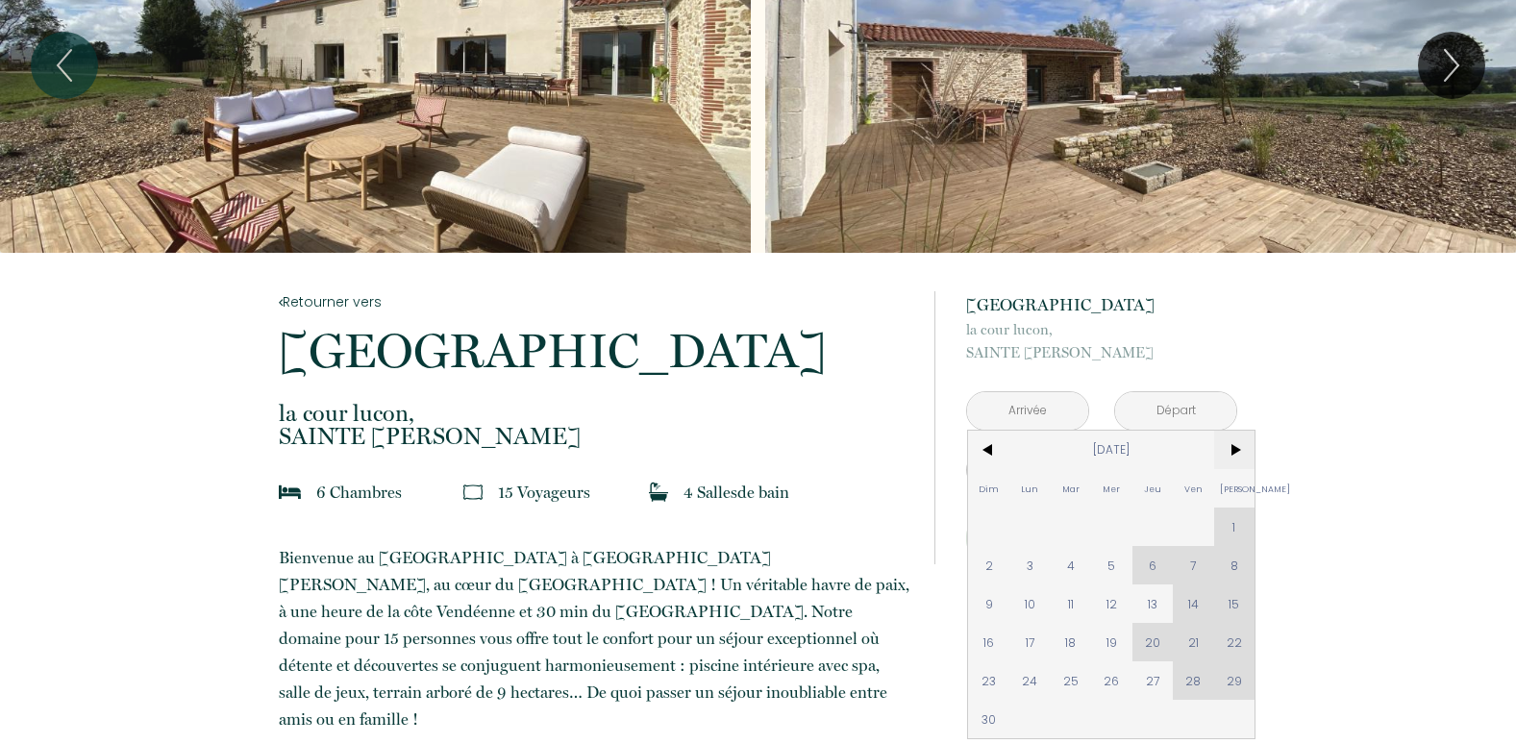
click at [1233, 439] on span ">" at bounding box center [1234, 450] width 41 height 38
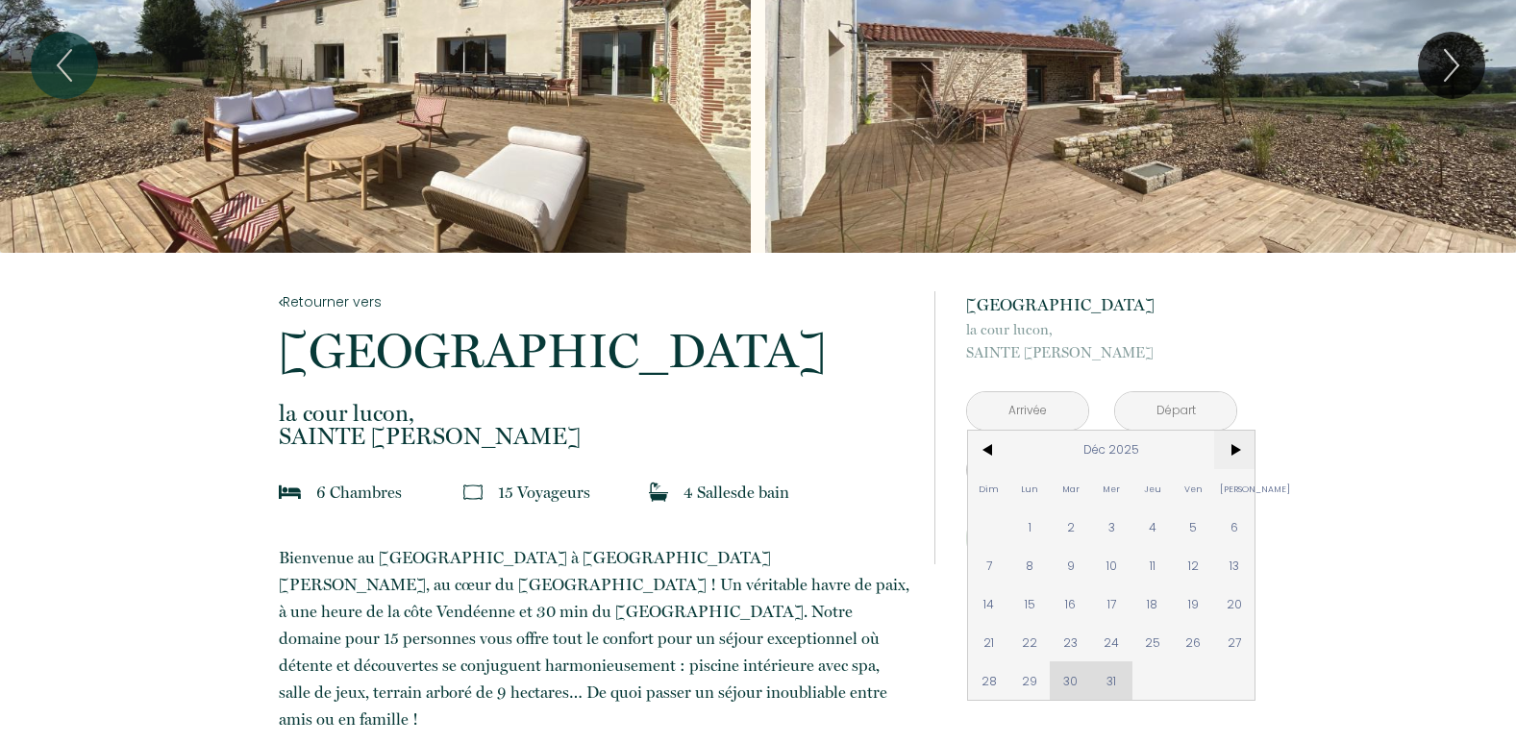
click at [1233, 439] on span ">" at bounding box center [1234, 450] width 41 height 38
click at [1237, 449] on span ">" at bounding box center [1234, 450] width 41 height 38
click at [1238, 450] on span ">" at bounding box center [1234, 450] width 41 height 38
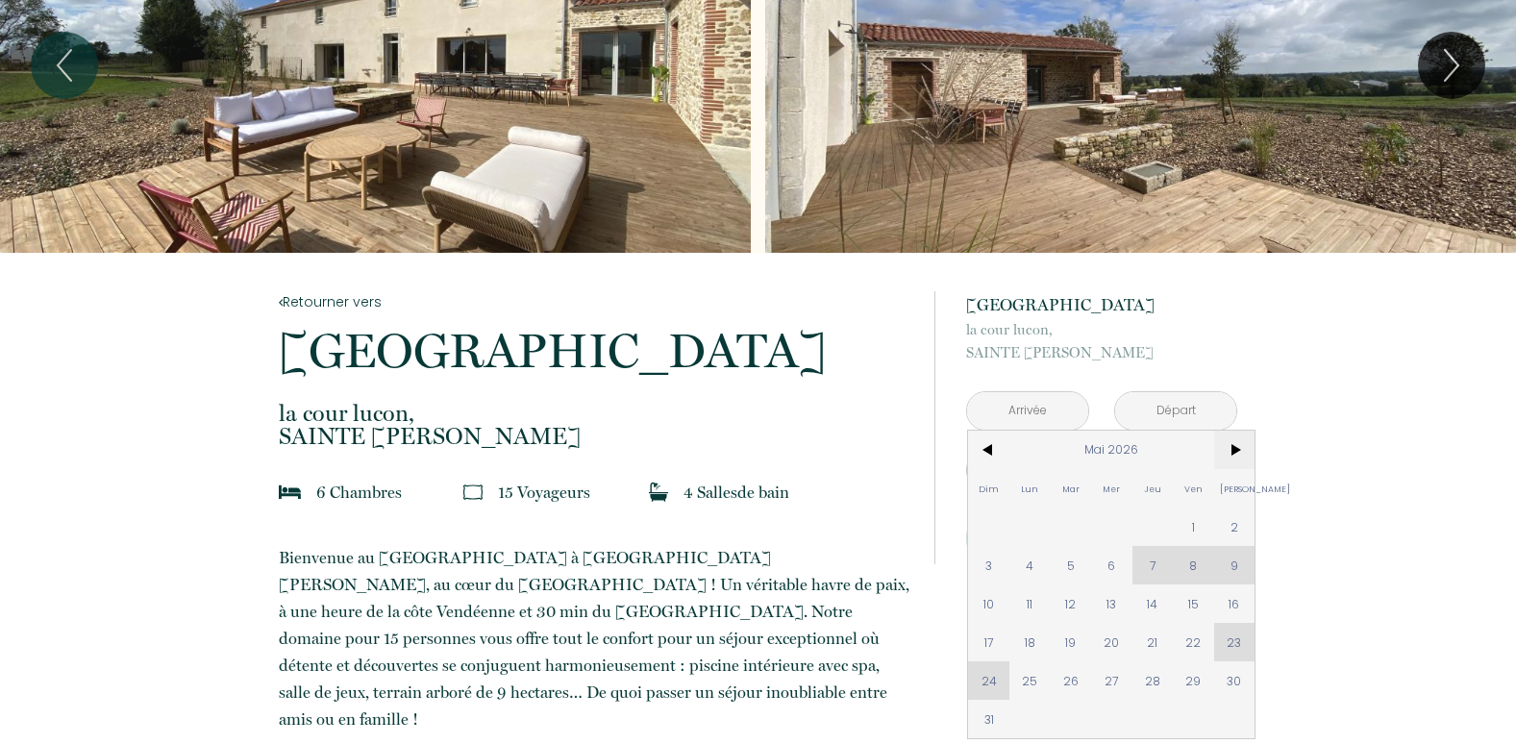
click at [1238, 450] on span ">" at bounding box center [1234, 450] width 41 height 38
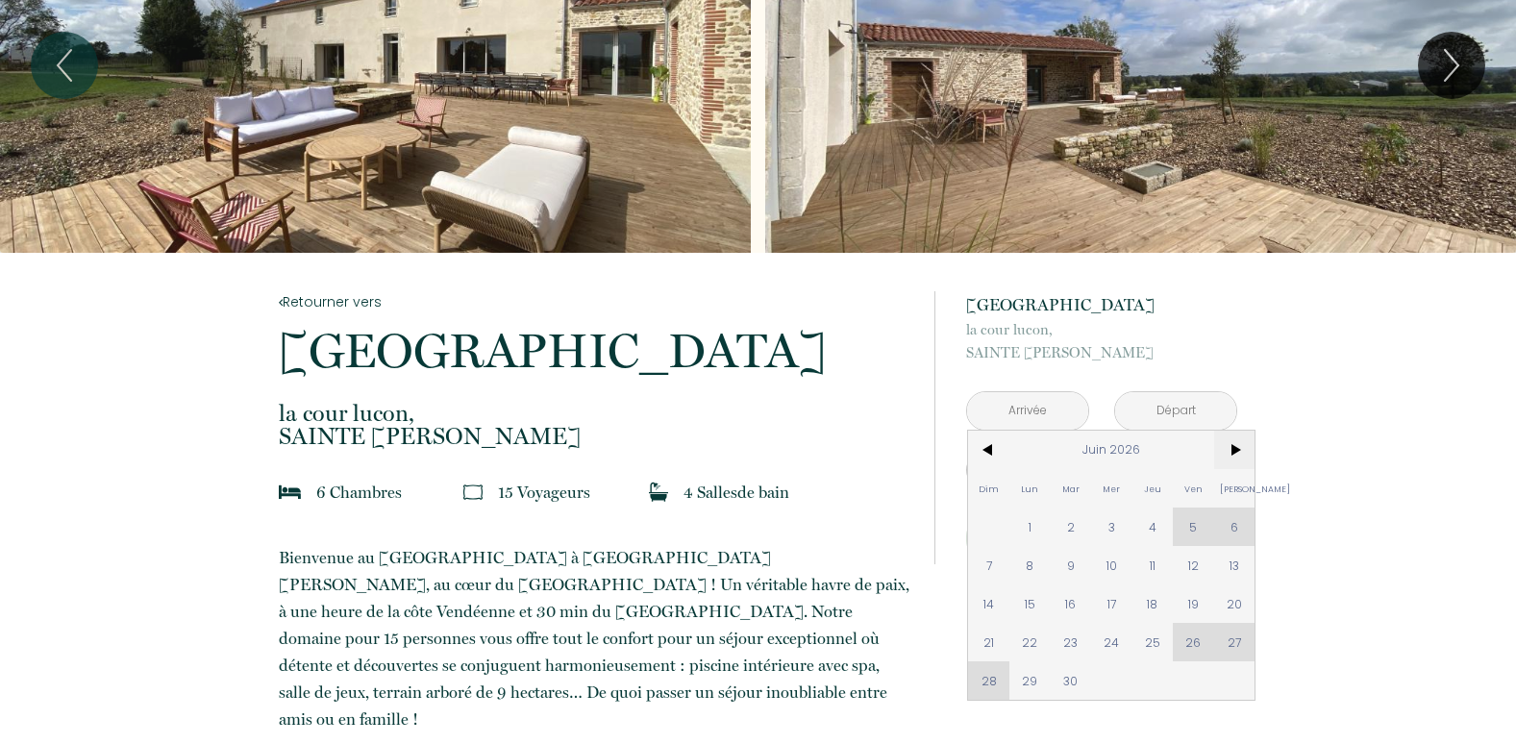
click at [1238, 450] on span ">" at bounding box center [1234, 450] width 41 height 38
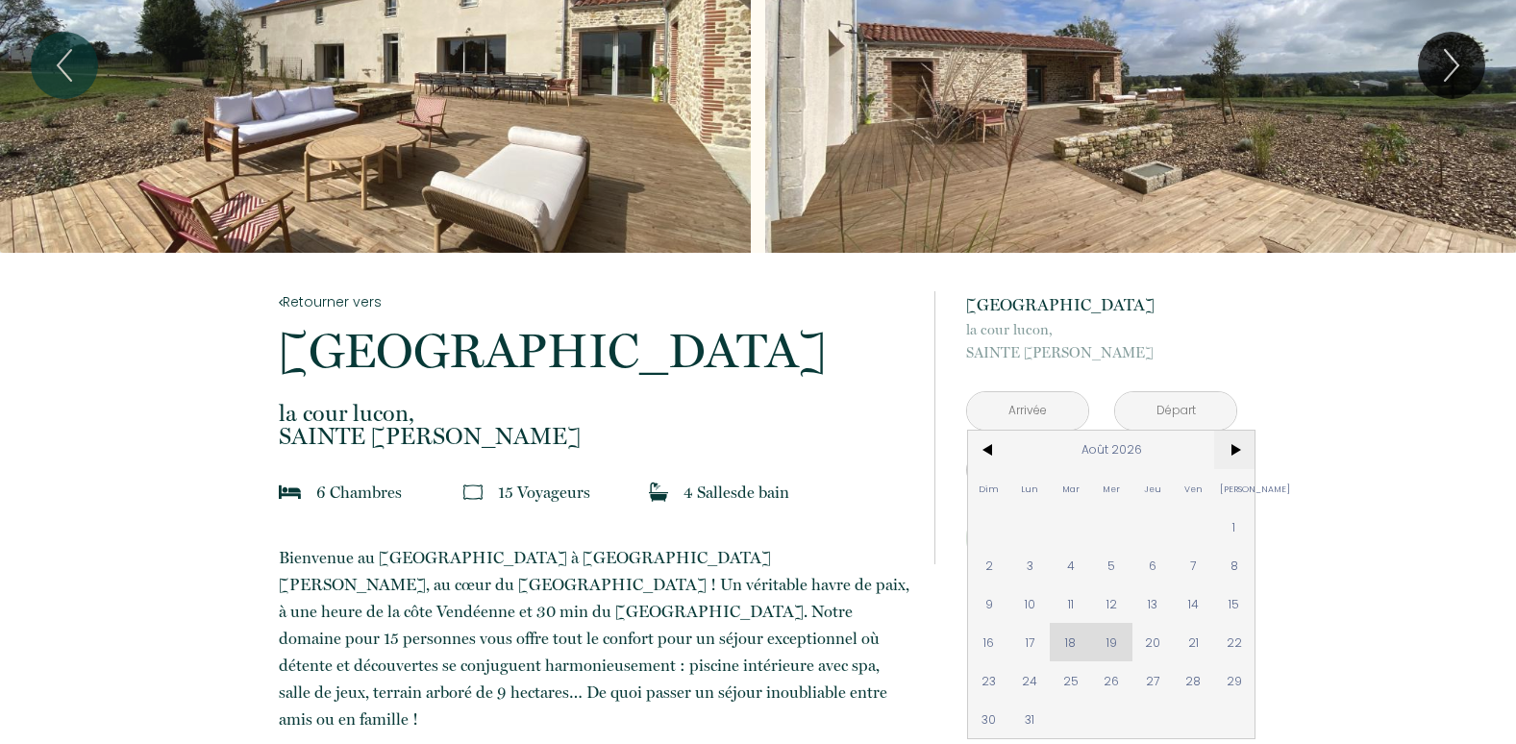
click at [1238, 450] on span ">" at bounding box center [1234, 450] width 41 height 38
click at [1241, 450] on span ">" at bounding box center [1234, 450] width 41 height 38
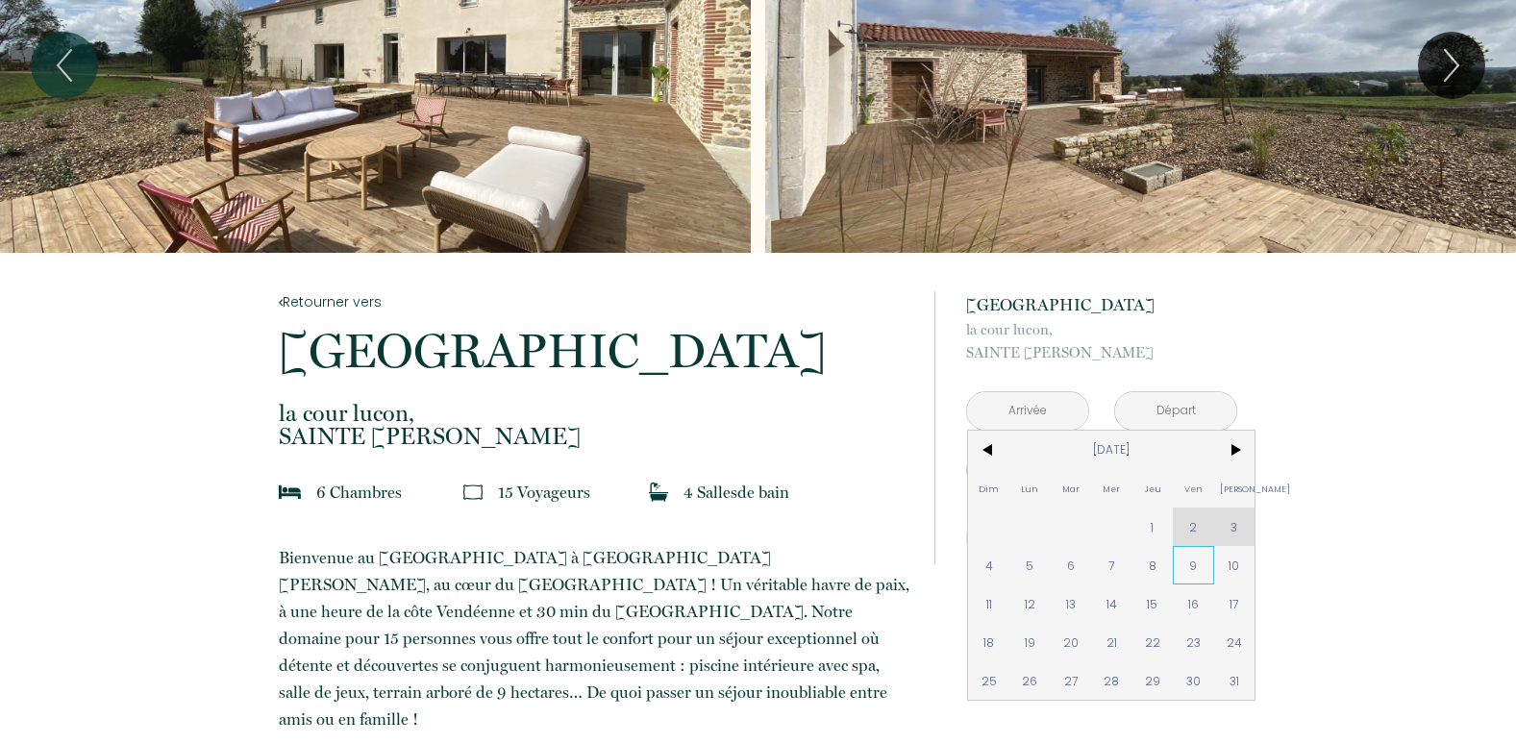
click at [1189, 565] on span "9" at bounding box center [1193, 565] width 41 height 38
type input "[DATE]"
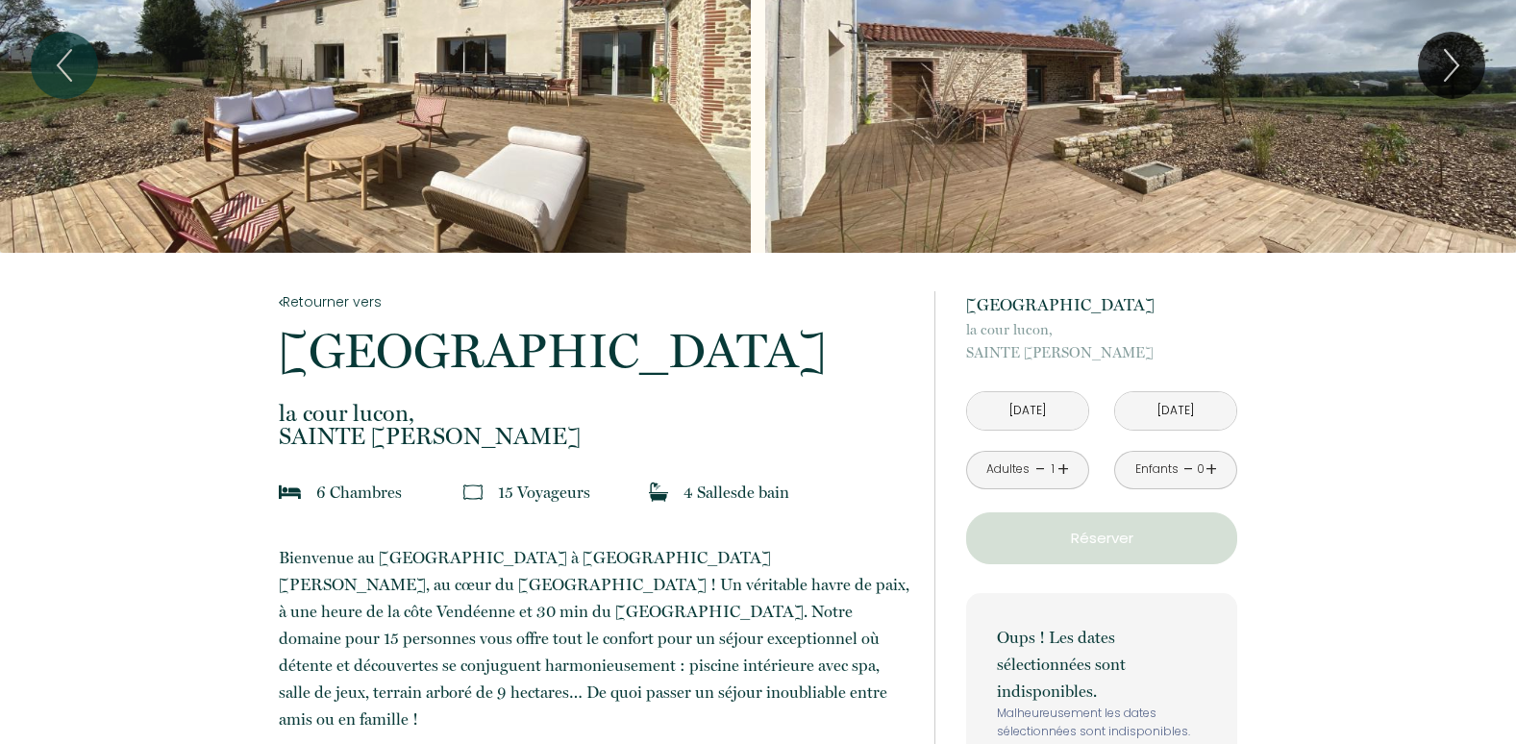
drag, startPoint x: 1194, startPoint y: 600, endPoint x: 1024, endPoint y: 412, distance: 253.1
click at [1194, 598] on div "Oups ! Les dates sélectionnées sont indisponibles. Malheureusement les dates sé…" at bounding box center [1101, 709] width 271 height 233
click at [1017, 406] on input "[DATE]" at bounding box center [1027, 410] width 121 height 37
click at [1024, 412] on input "[DATE]" at bounding box center [1027, 410] width 121 height 37
click at [1031, 411] on input "[DATE]" at bounding box center [1027, 410] width 121 height 37
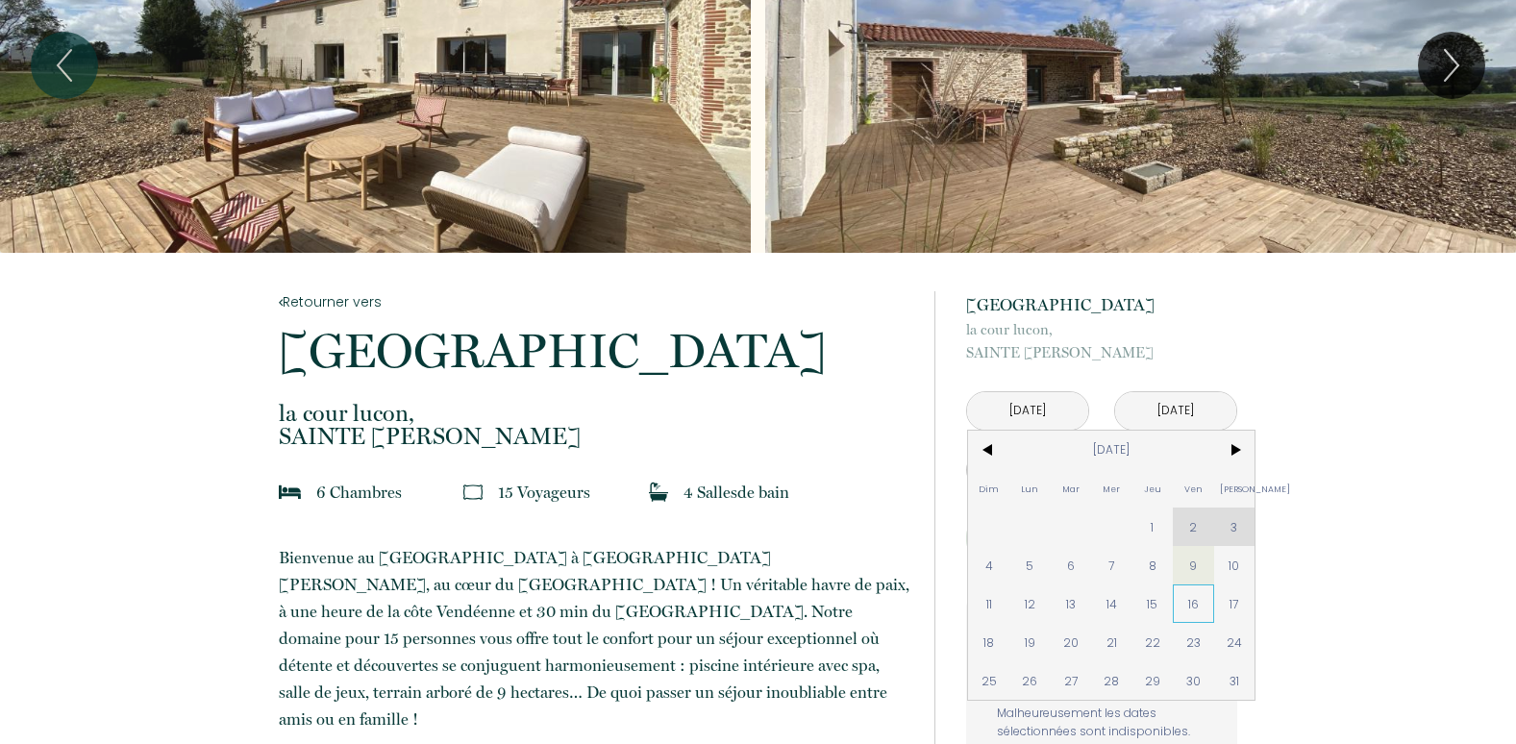
click at [1196, 606] on span "16" at bounding box center [1193, 603] width 41 height 38
type input "[DATE]"
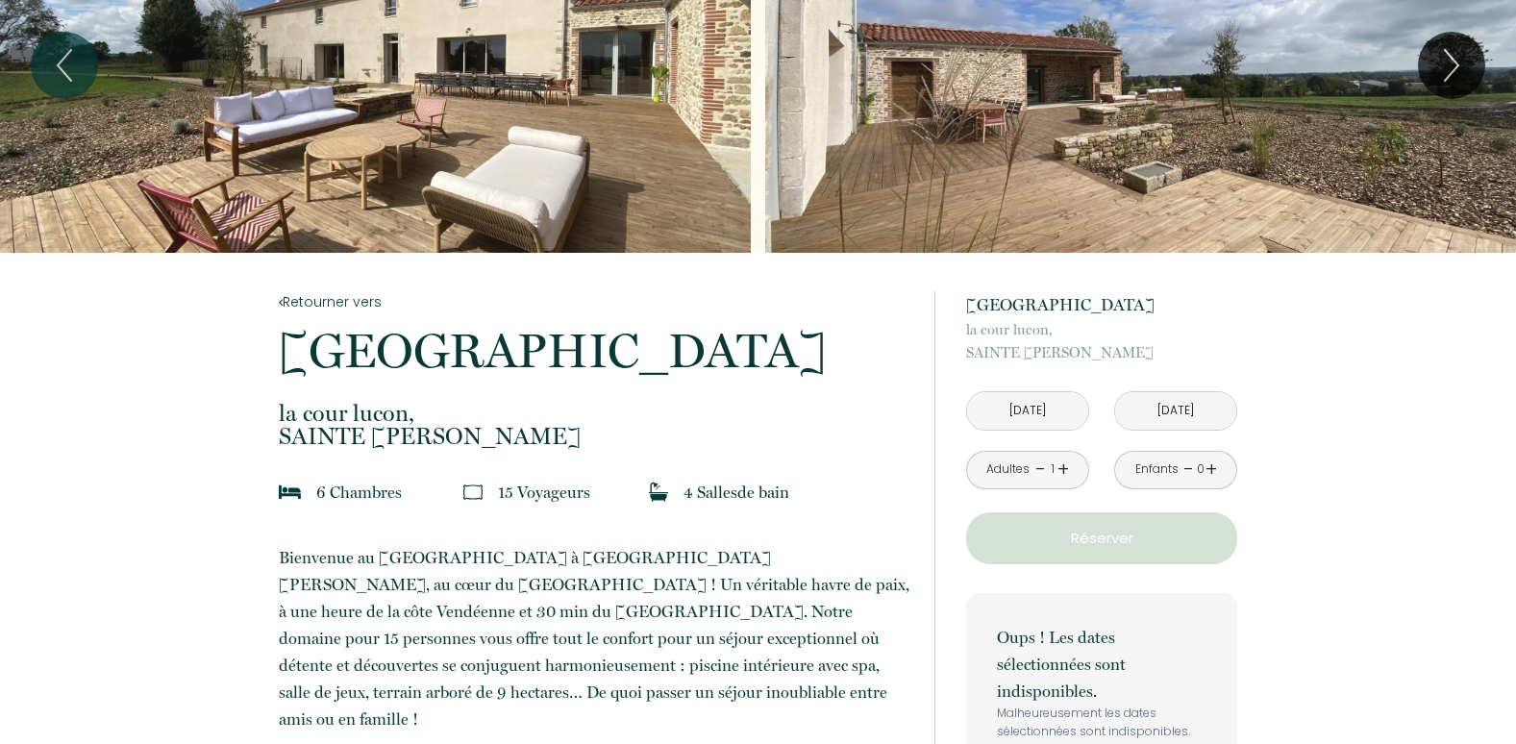
click at [1178, 412] on input "[DATE]" at bounding box center [1175, 410] width 121 height 37
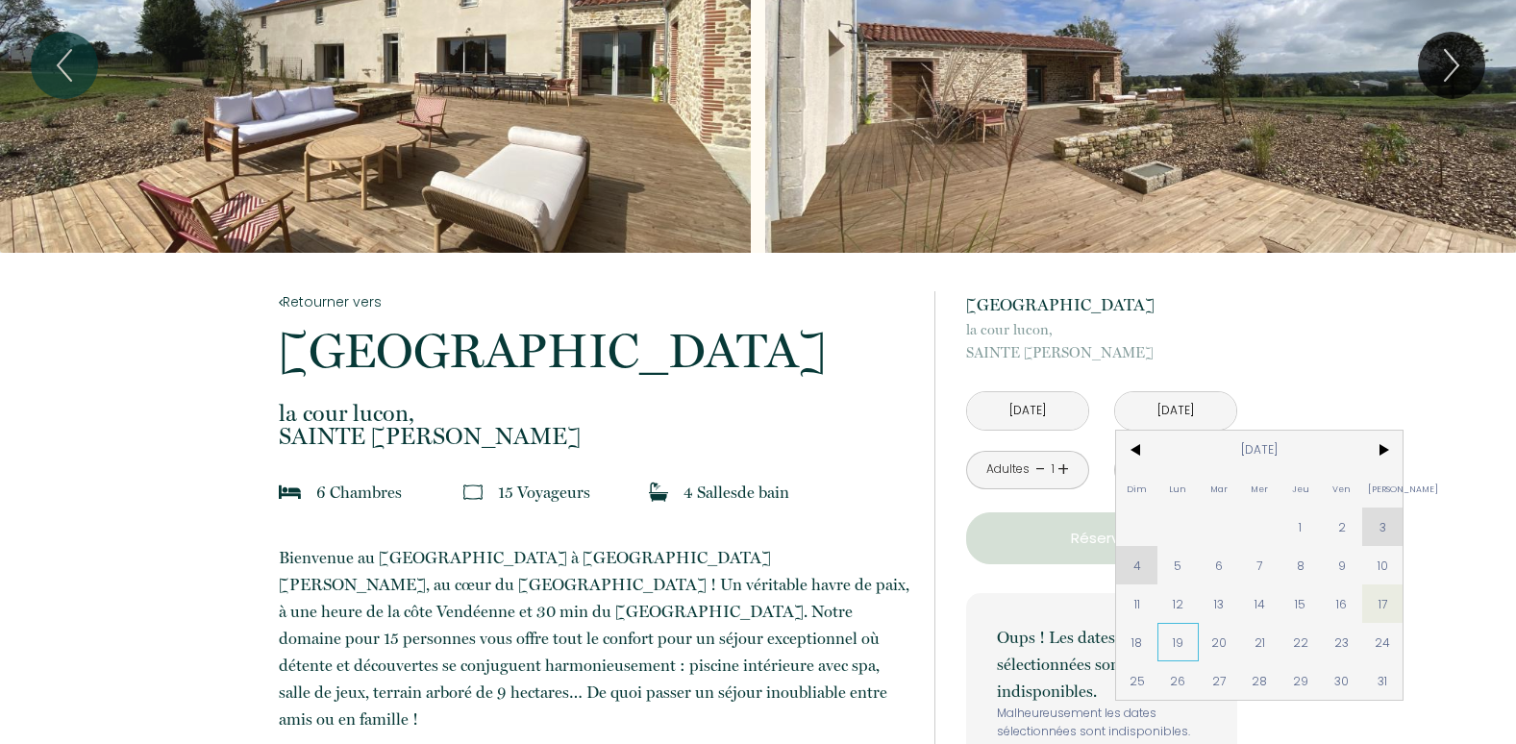
click at [1182, 643] on span "19" at bounding box center [1177, 642] width 41 height 38
type input "Lun 19 Oct 2026"
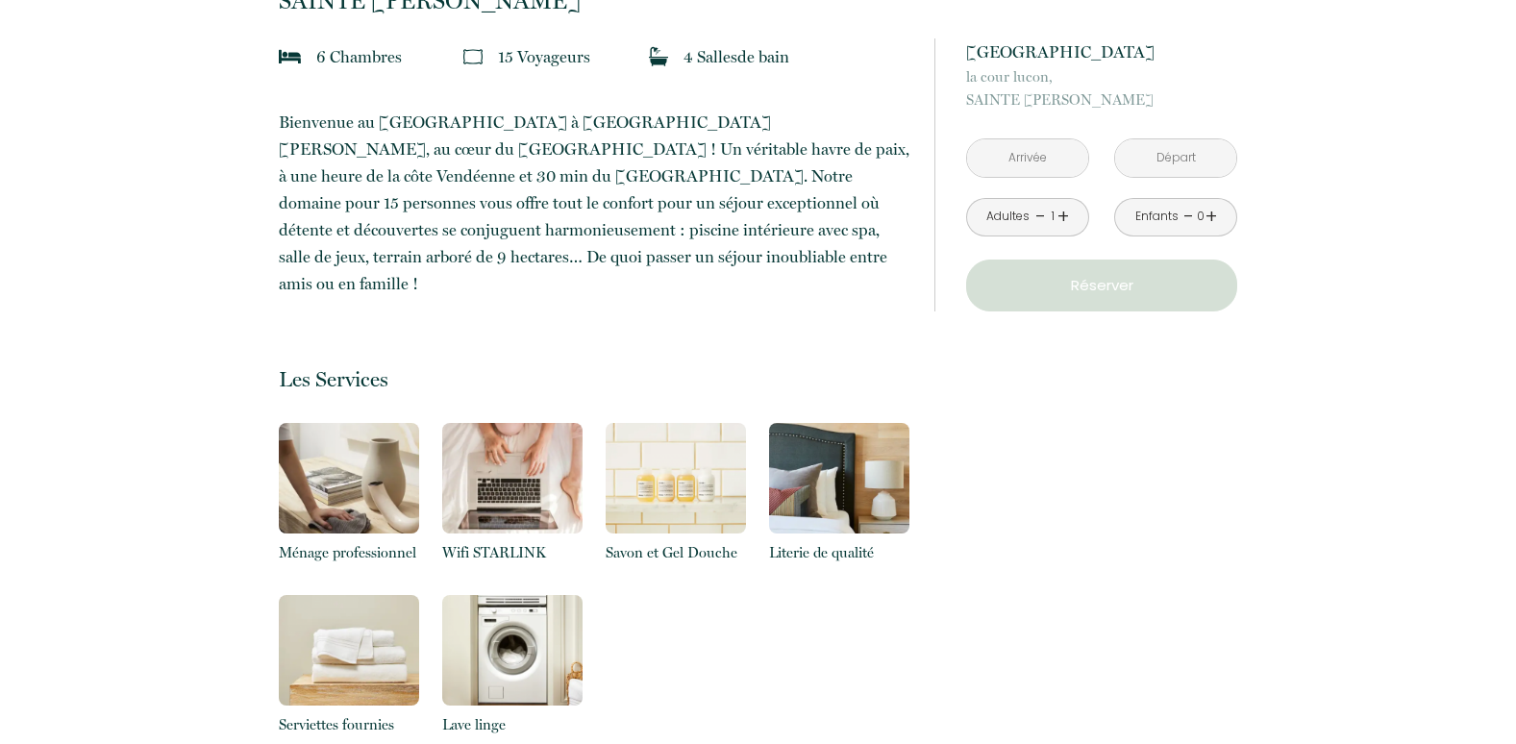
scroll to position [561, 0]
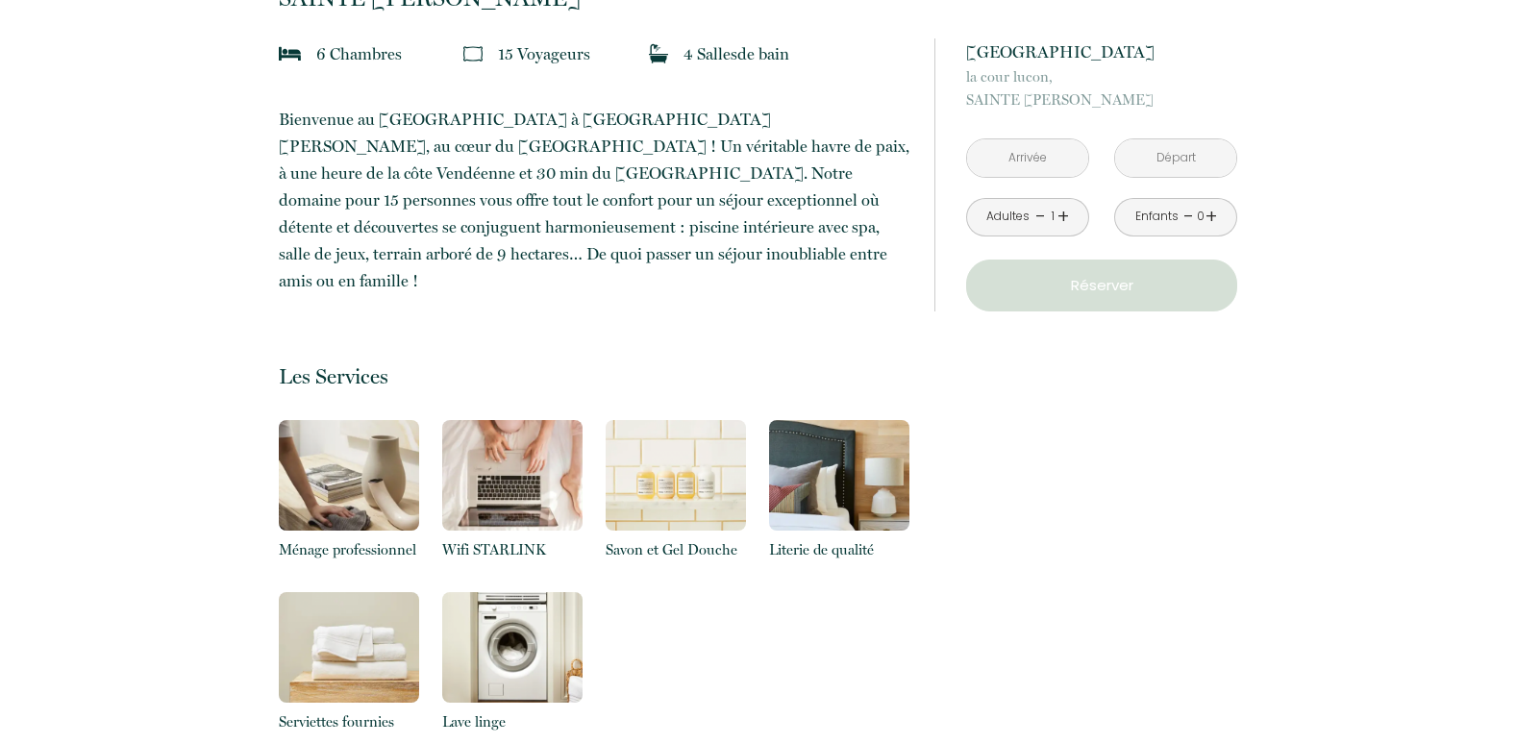
click at [1043, 155] on input "text" at bounding box center [1027, 157] width 121 height 37
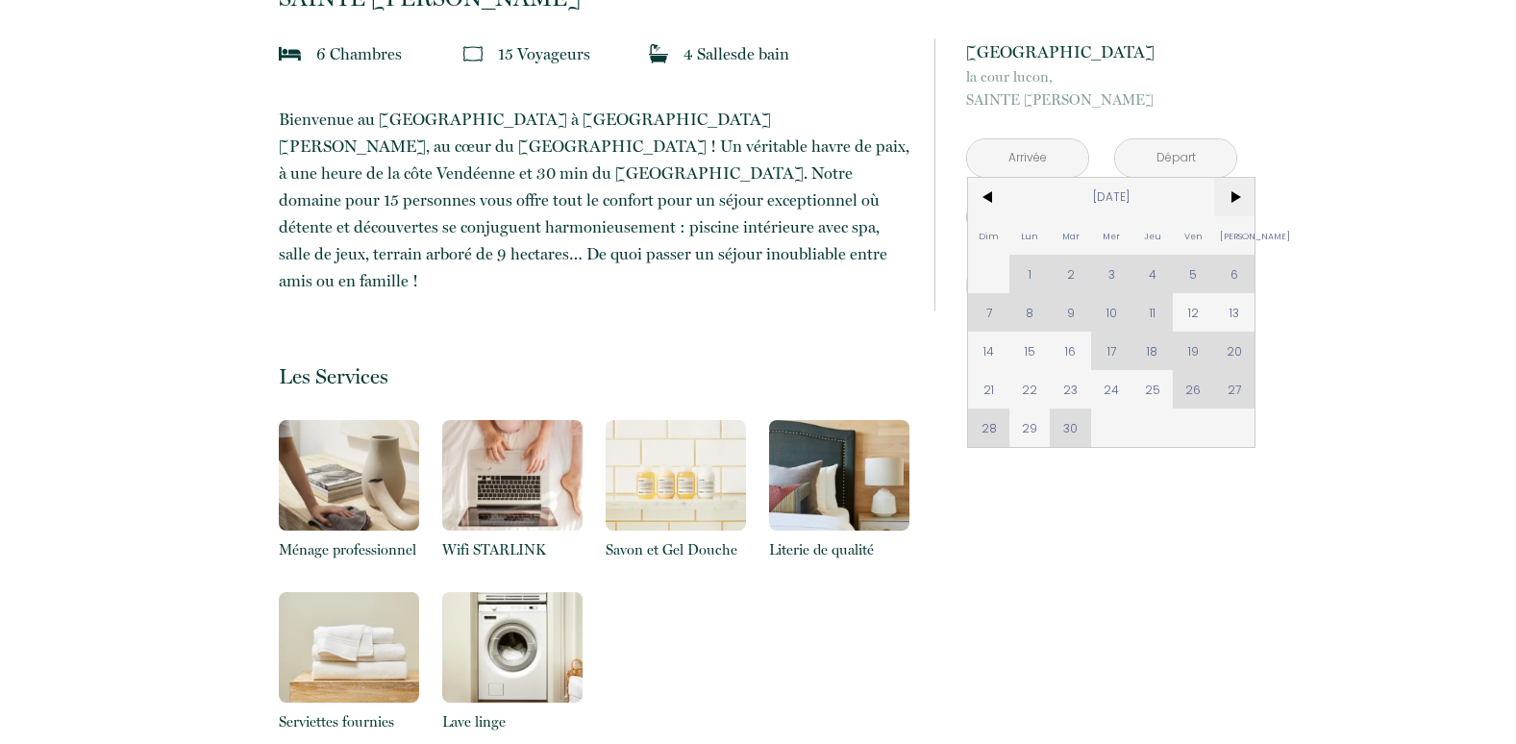
click at [1229, 189] on span ">" at bounding box center [1234, 197] width 41 height 38
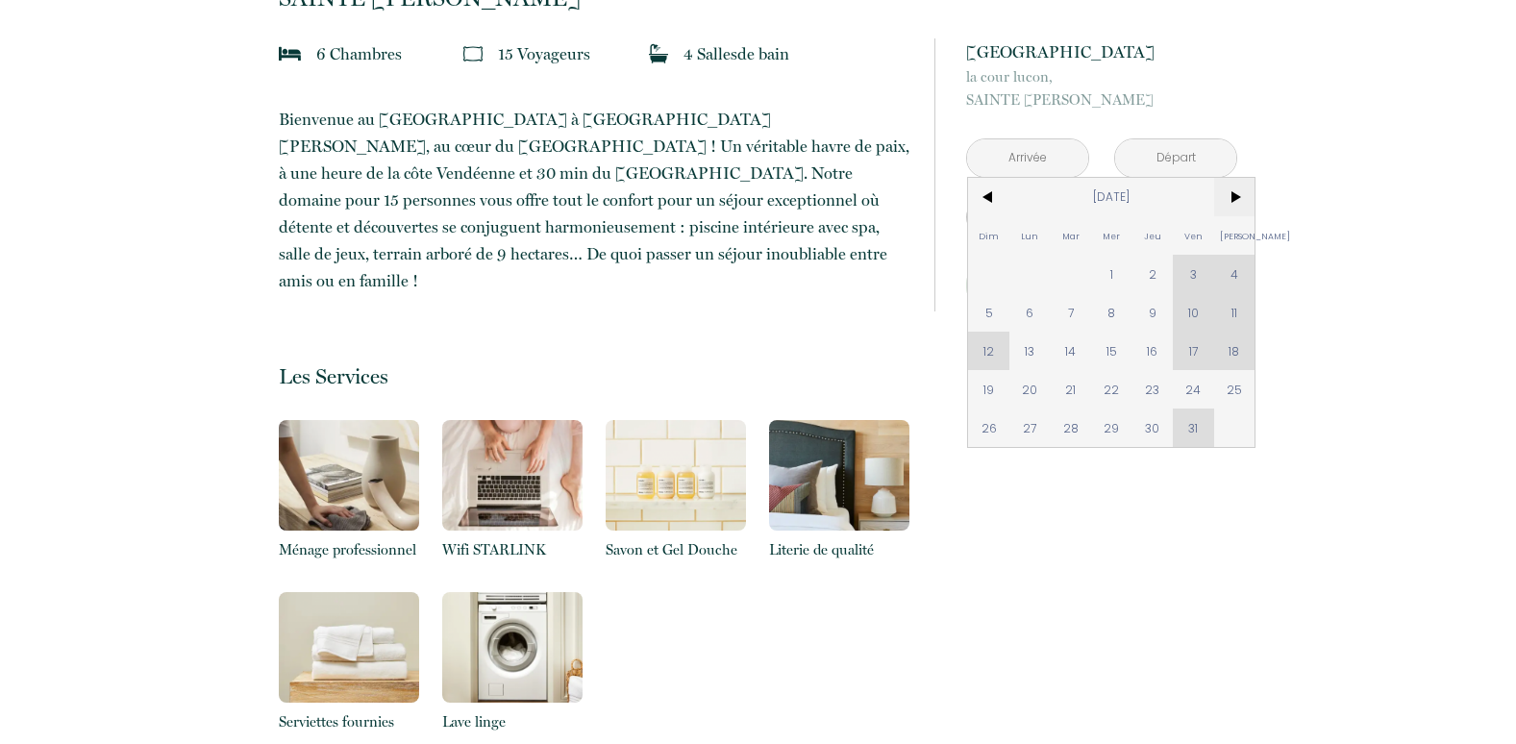
click at [1229, 189] on span ">" at bounding box center [1234, 197] width 41 height 38
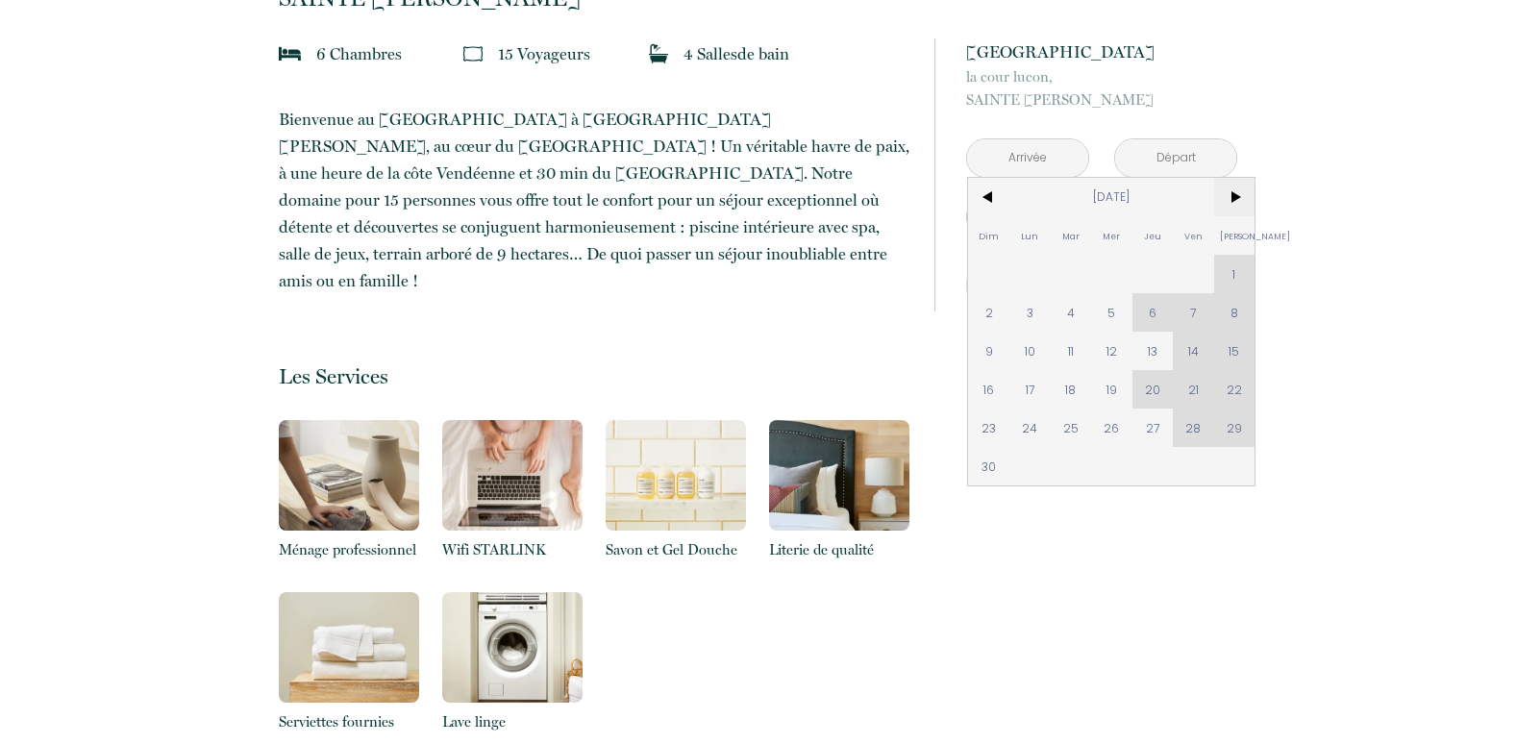
click at [1229, 189] on span ">" at bounding box center [1234, 197] width 41 height 38
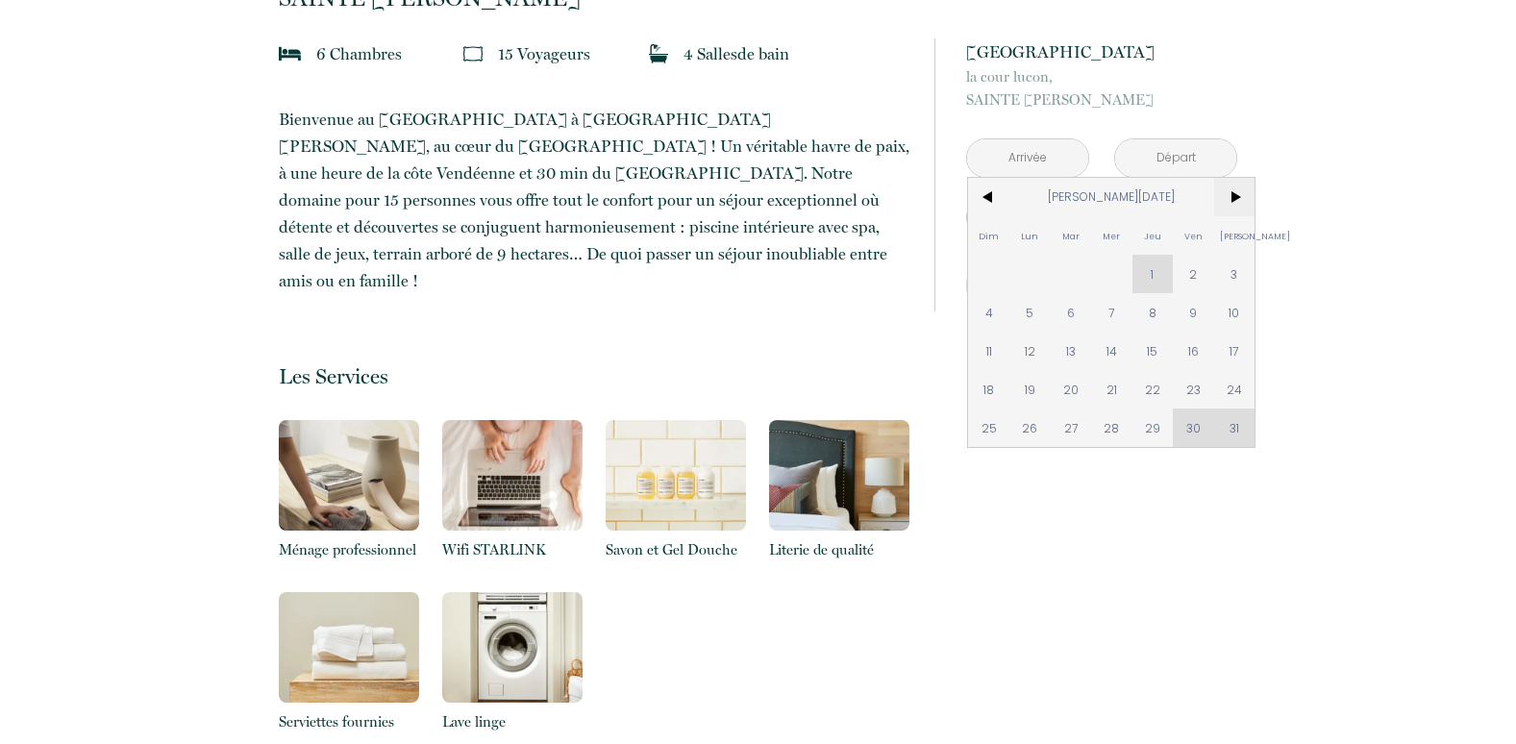
click at [1229, 189] on span ">" at bounding box center [1234, 197] width 41 height 38
click at [1230, 189] on span ">" at bounding box center [1234, 197] width 41 height 38
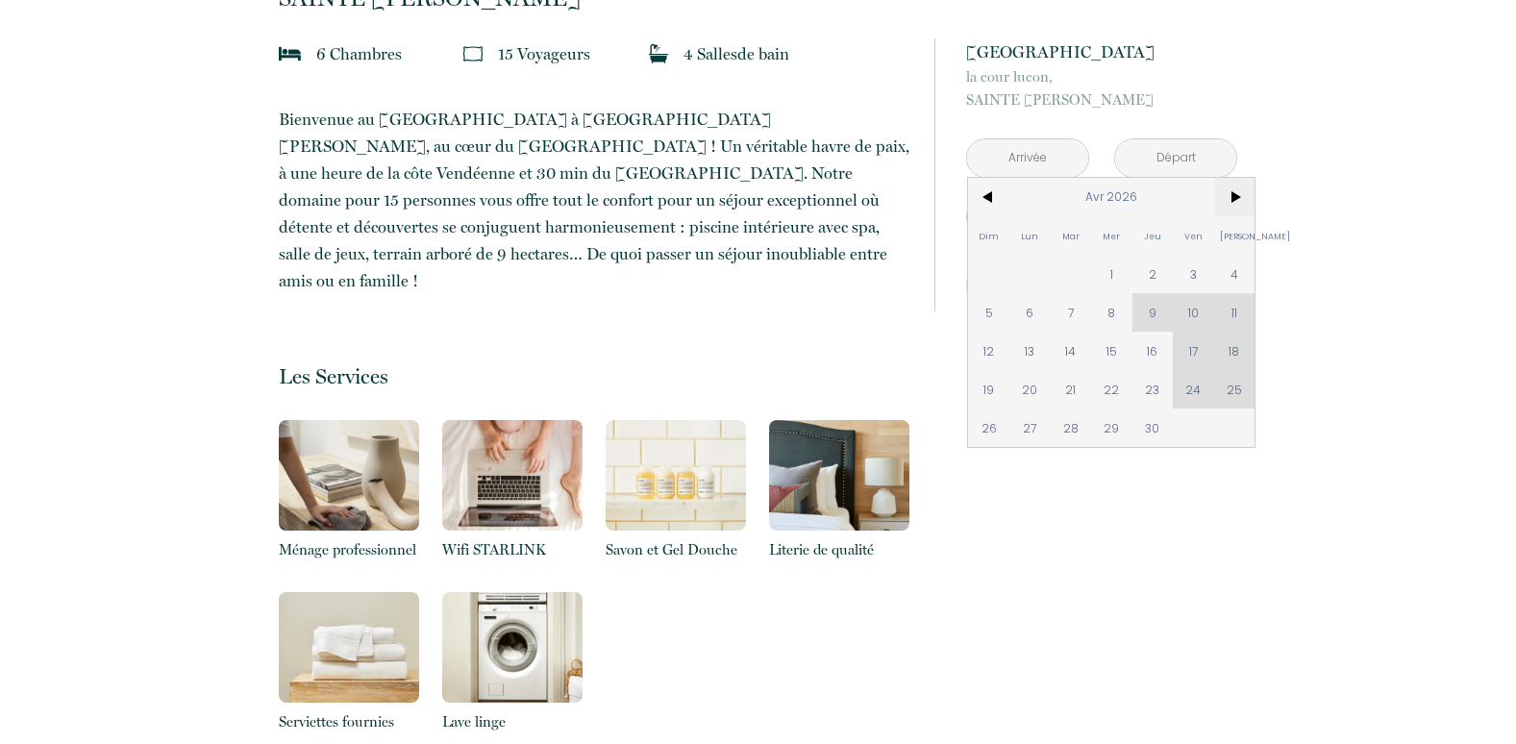
click at [1230, 189] on span ">" at bounding box center [1234, 197] width 41 height 38
click at [1238, 196] on span ">" at bounding box center [1234, 197] width 41 height 38
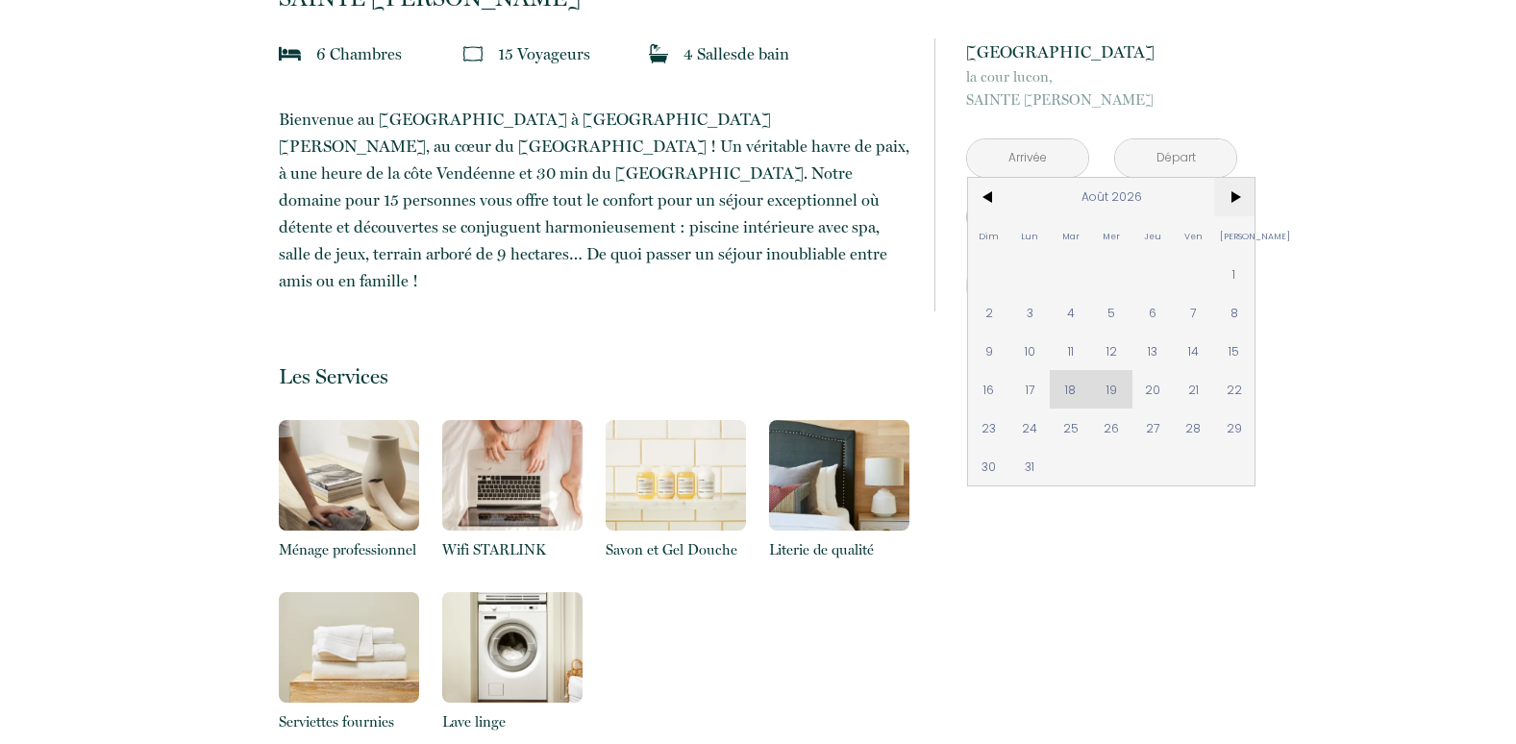
click at [1238, 196] on span ">" at bounding box center [1234, 197] width 41 height 38
click at [1230, 200] on span ">" at bounding box center [1234, 197] width 41 height 38
